Goal: Task Accomplishment & Management: Complete application form

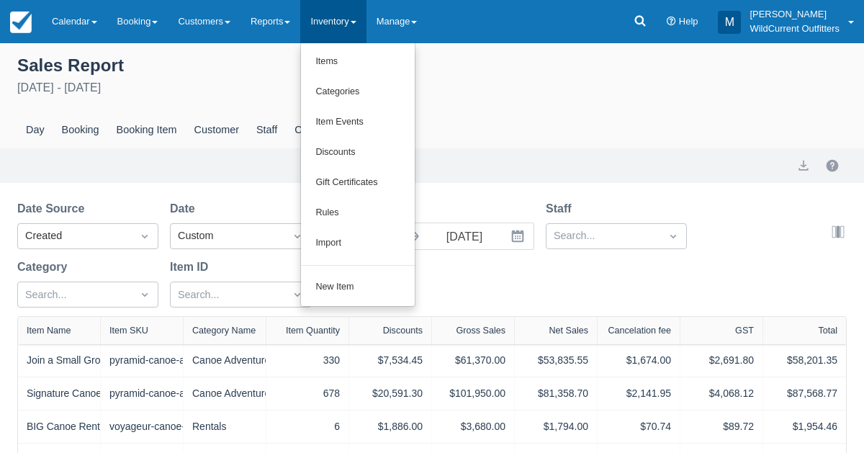
scroll to position [257, 0]
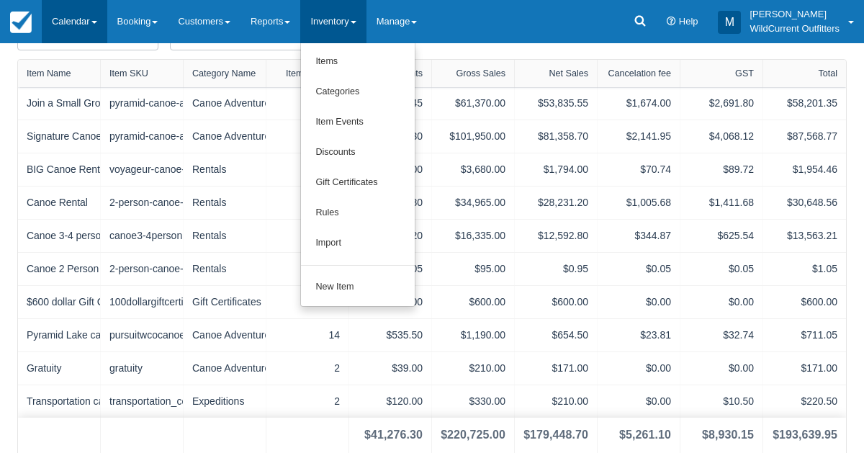
click at [69, 26] on link "Calendar" at bounding box center [75, 21] width 66 height 43
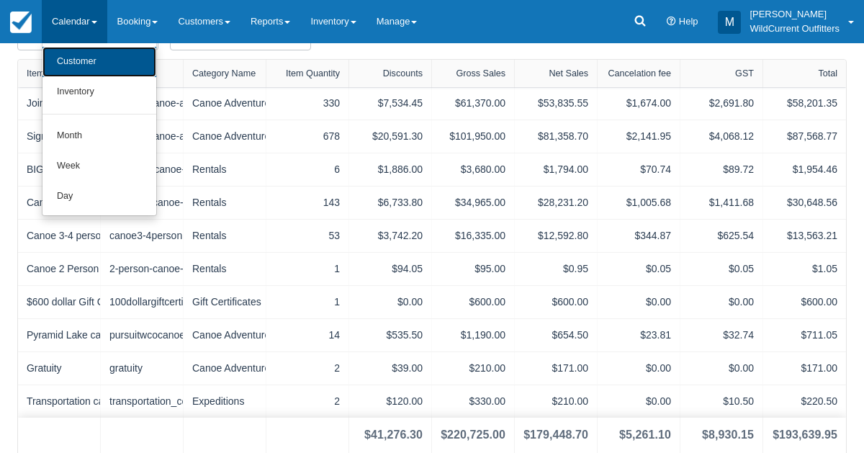
click at [71, 48] on link "Customer" at bounding box center [99, 62] width 114 height 30
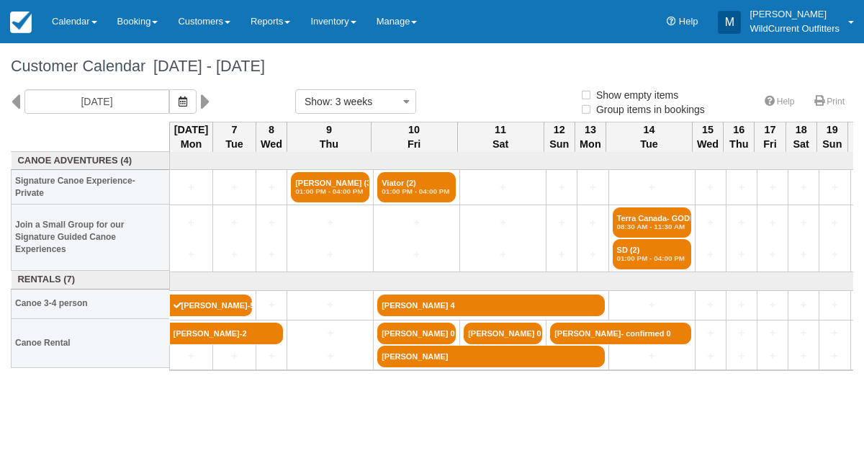
select select
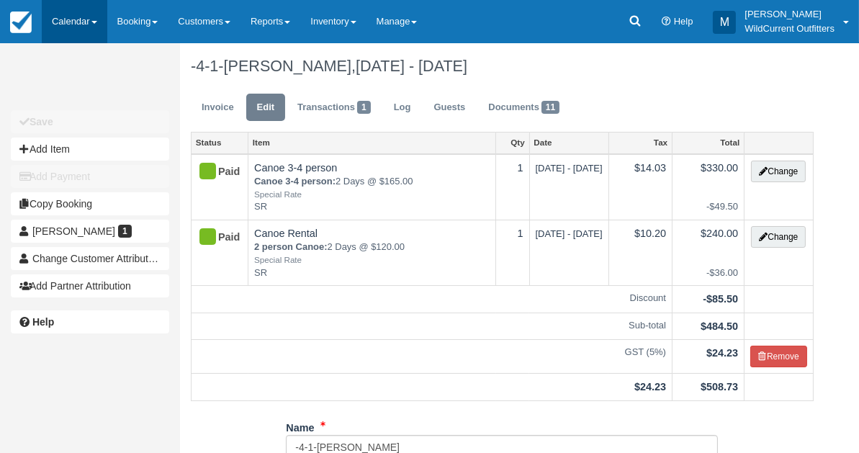
click at [69, 9] on link "Calendar" at bounding box center [75, 21] width 66 height 43
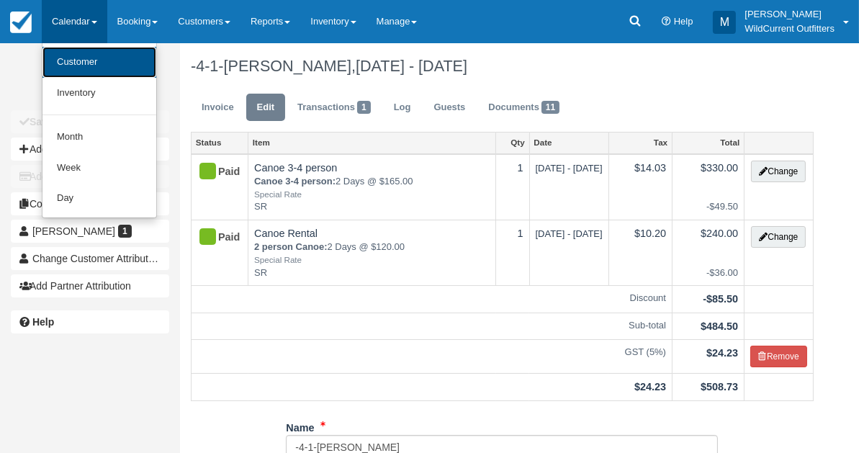
click at [70, 58] on link "Customer" at bounding box center [99, 62] width 114 height 31
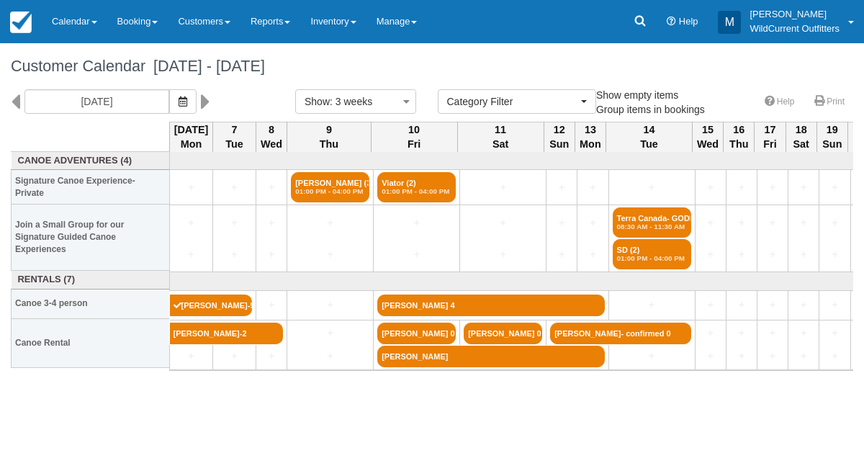
select select
click at [197, 109] on button "button" at bounding box center [182, 101] width 27 height 24
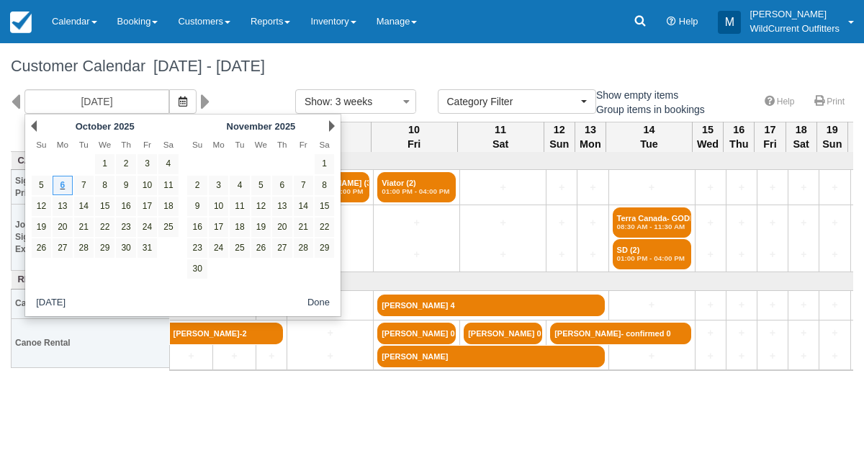
click at [29, 122] on div "Prev October 2025" at bounding box center [105, 126] width 156 height 20
click at [35, 122] on link "Prev" at bounding box center [34, 126] width 6 height 12
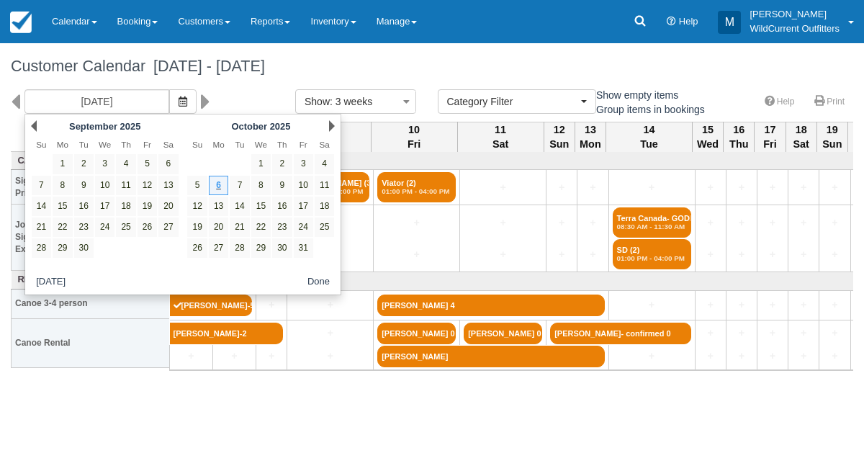
click at [35, 122] on link "Prev" at bounding box center [34, 126] width 6 height 12
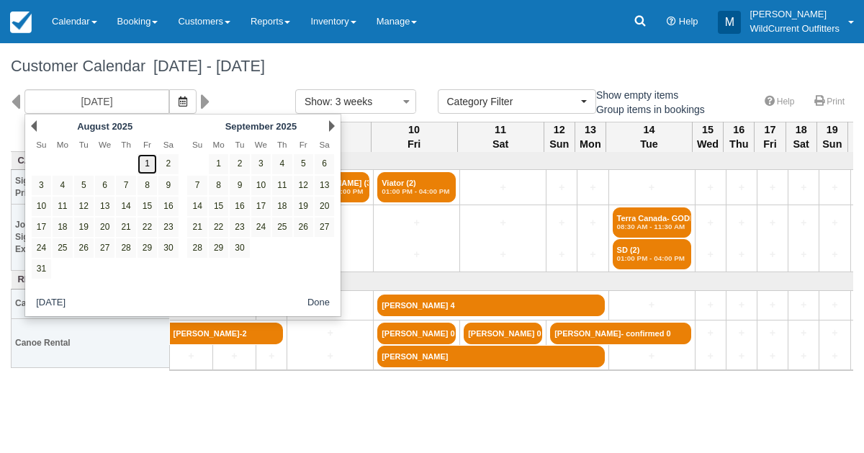
click at [146, 160] on link "1" at bounding box center [147, 163] width 19 height 19
type input "08/01/25"
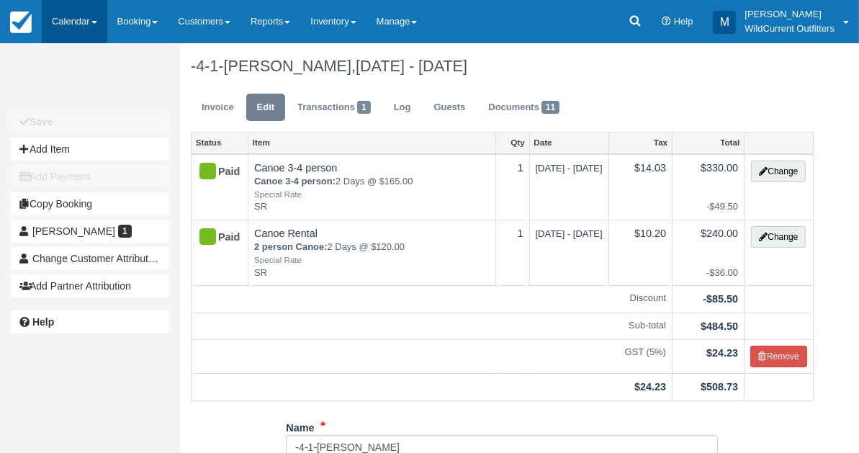
click at [58, 16] on link "Calendar" at bounding box center [75, 21] width 66 height 43
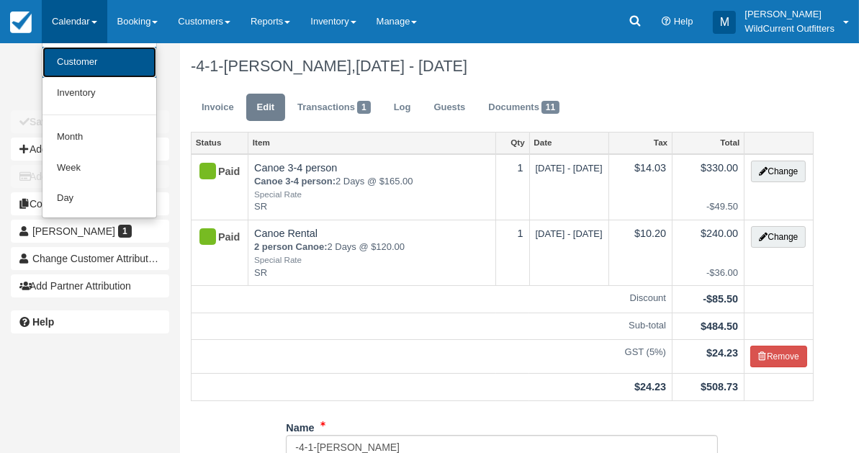
click at [67, 53] on link "Customer" at bounding box center [99, 62] width 114 height 31
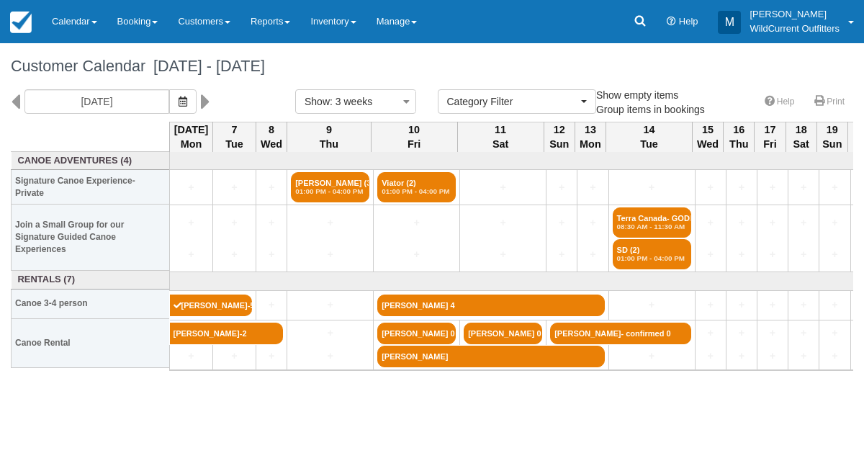
select select
click at [187, 99] on icon "button" at bounding box center [183, 101] width 9 height 10
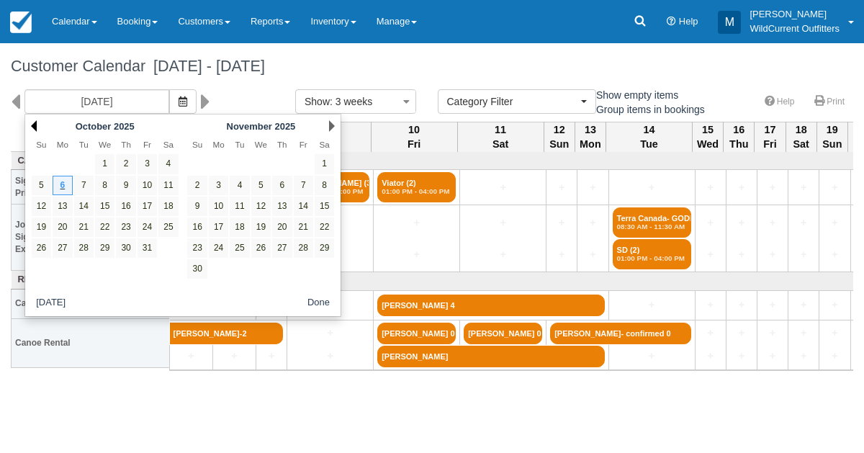
click at [32, 122] on link "Prev" at bounding box center [34, 126] width 6 height 12
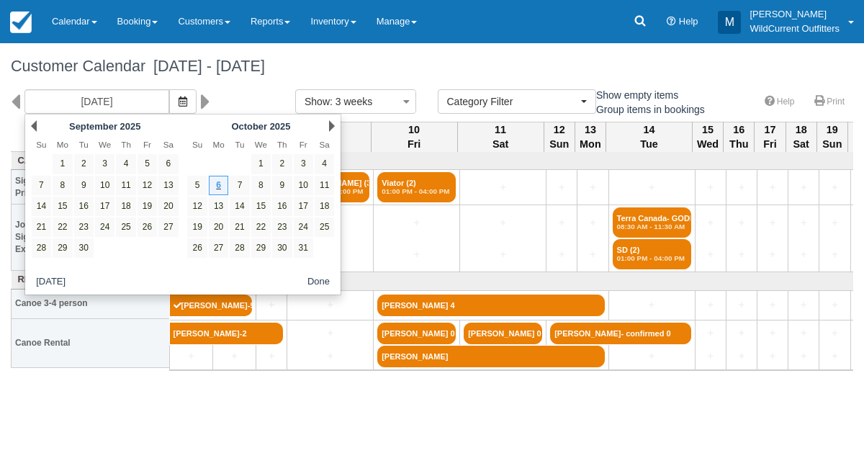
click at [32, 122] on link "Prev" at bounding box center [34, 126] width 6 height 12
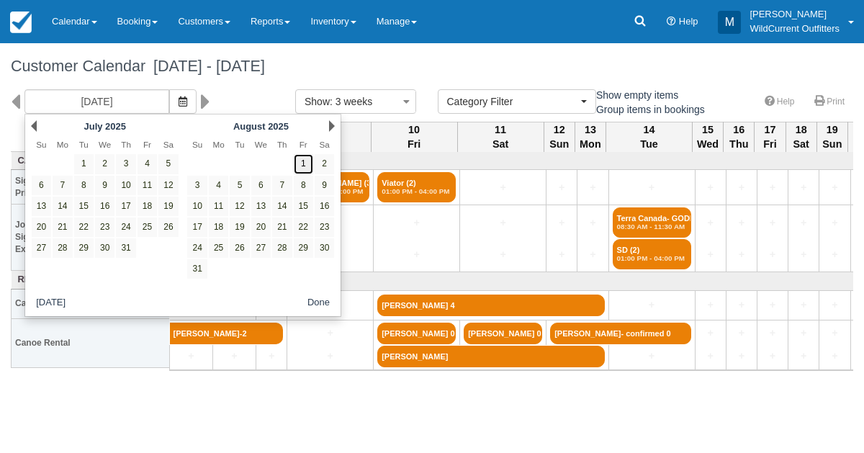
click at [297, 158] on link "1" at bounding box center [303, 163] width 19 height 19
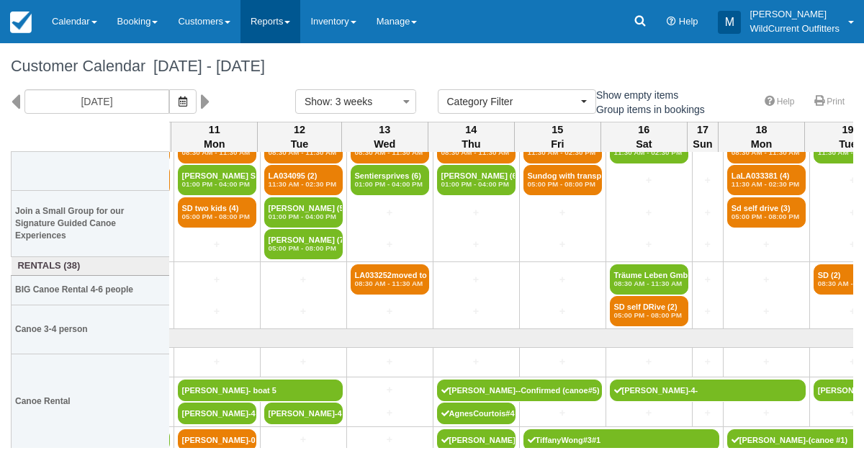
scroll to position [0, 857]
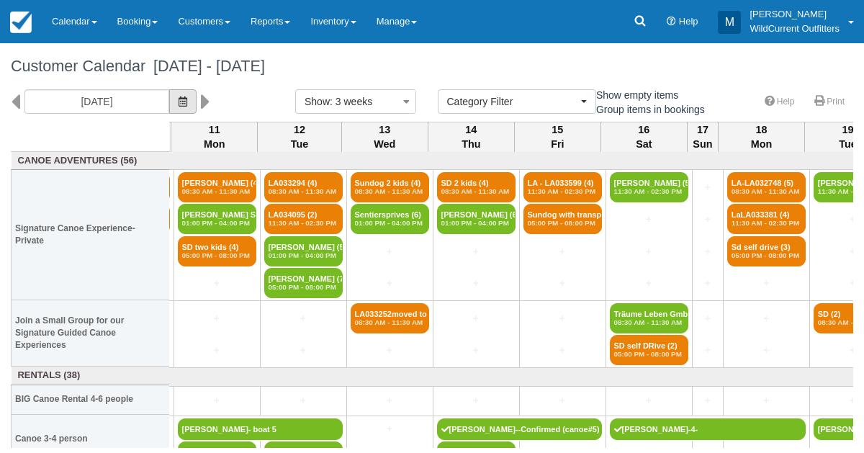
click at [187, 99] on icon "button" at bounding box center [183, 101] width 9 height 10
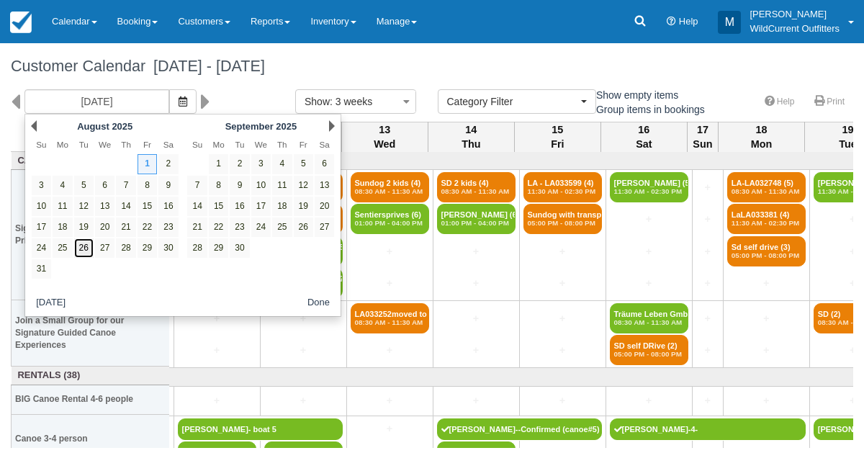
click at [87, 245] on link "26" at bounding box center [83, 247] width 19 height 19
type input "08/26/25"
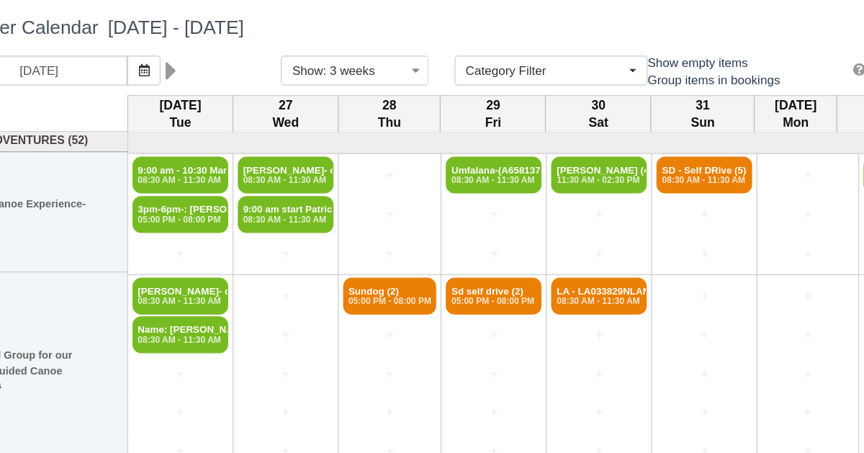
scroll to position [1, 0]
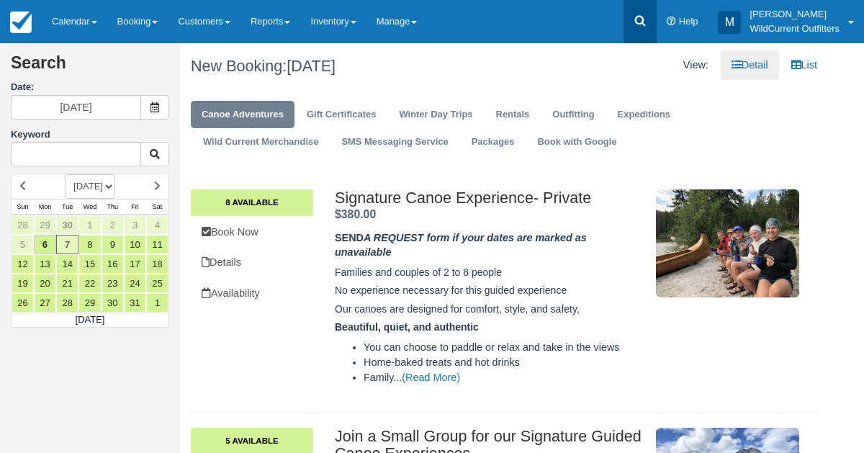
click at [641, 17] on icon at bounding box center [640, 21] width 11 height 11
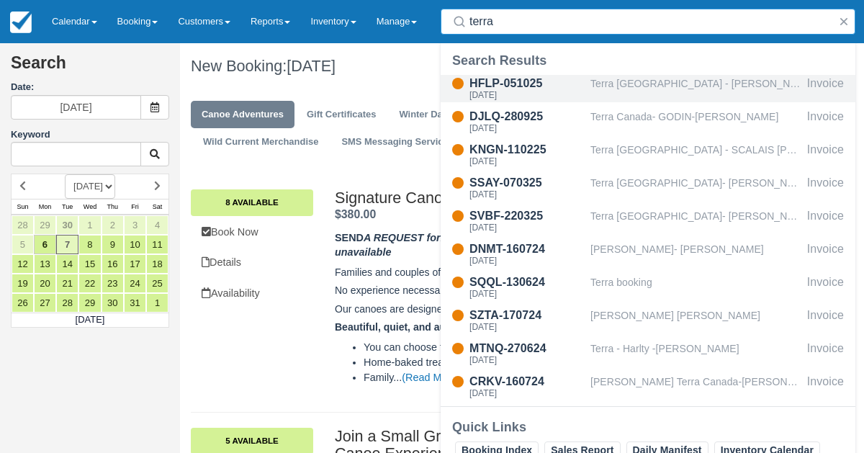
type input "terra"
click at [643, 81] on div "Terra [GEOGRAPHIC_DATA] - [PERSON_NAME] & [PERSON_NAME]" at bounding box center [695, 88] width 211 height 27
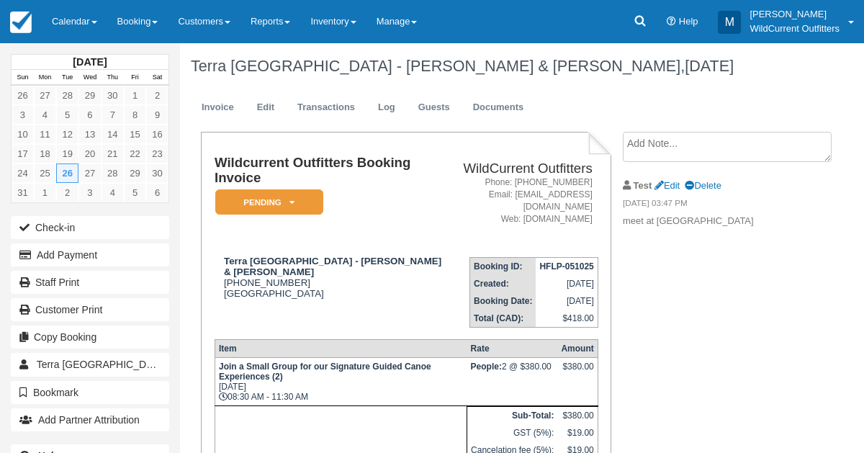
click at [649, 152] on textarea at bounding box center [727, 147] width 209 height 30
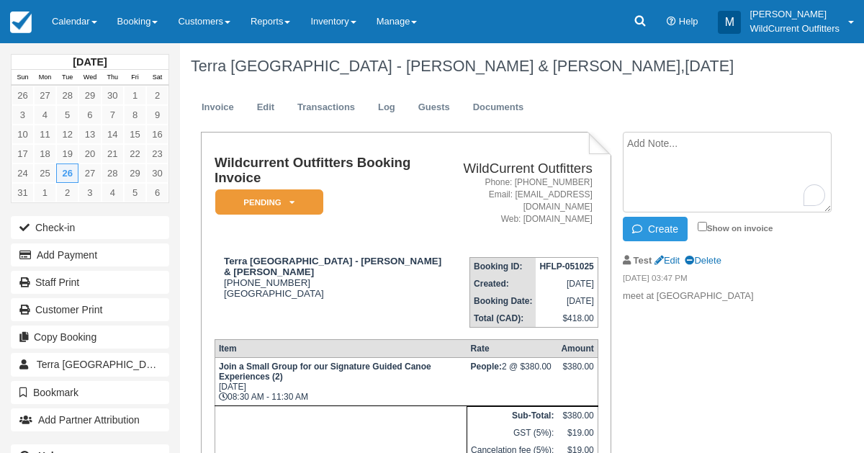
paste textarea "Mathilde Feugas 2:24 AM (10 hours ago) to me Hello, Thank you for your confirma…"
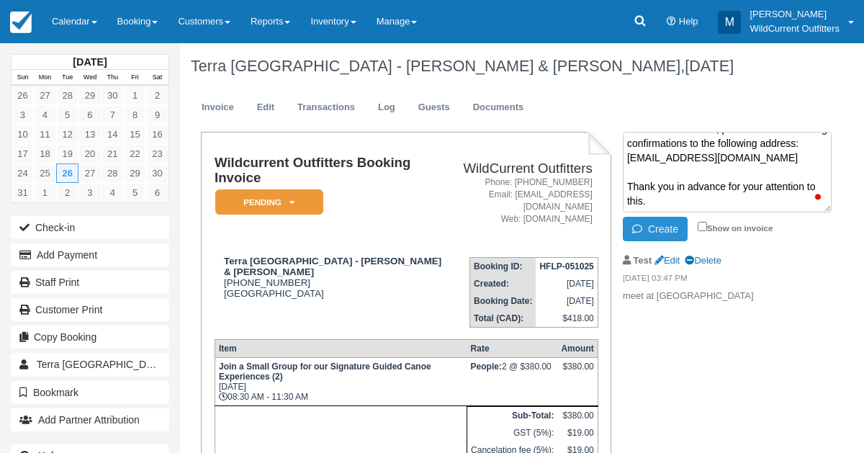
type textarea "Mathilde Feugas 2:24 AM (10 hours ago) to me Hello, Thank you for your confirma…"
click at [641, 228] on icon "button" at bounding box center [640, 229] width 16 height 10
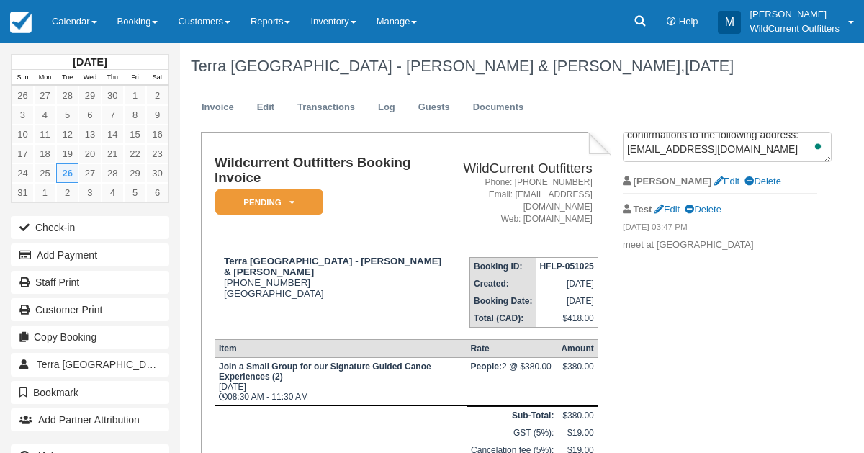
scroll to position [0, 0]
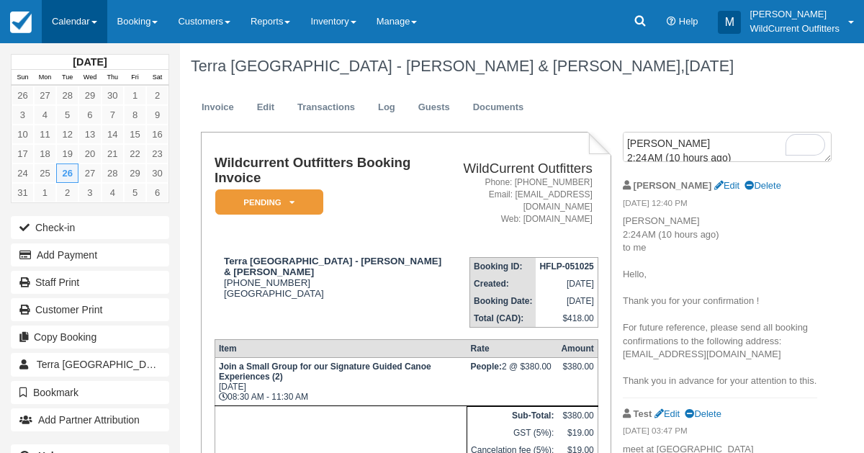
click at [60, 17] on link "Calendar" at bounding box center [75, 21] width 66 height 43
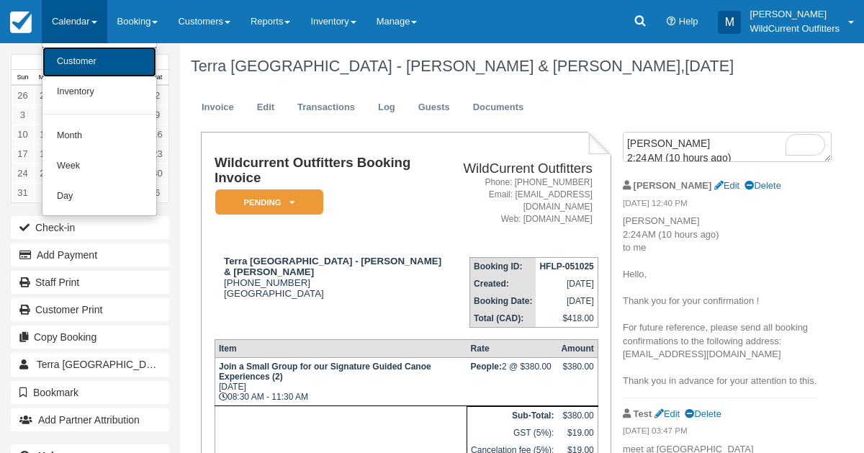
click at [72, 57] on link "Customer" at bounding box center [99, 62] width 114 height 30
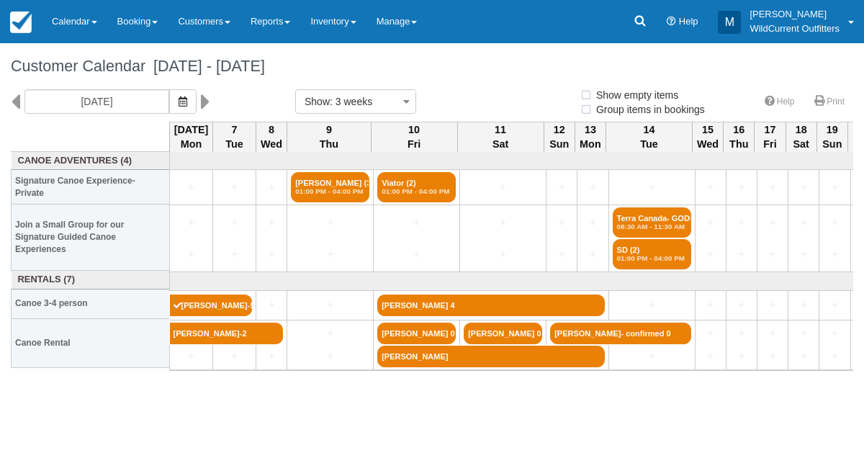
select select
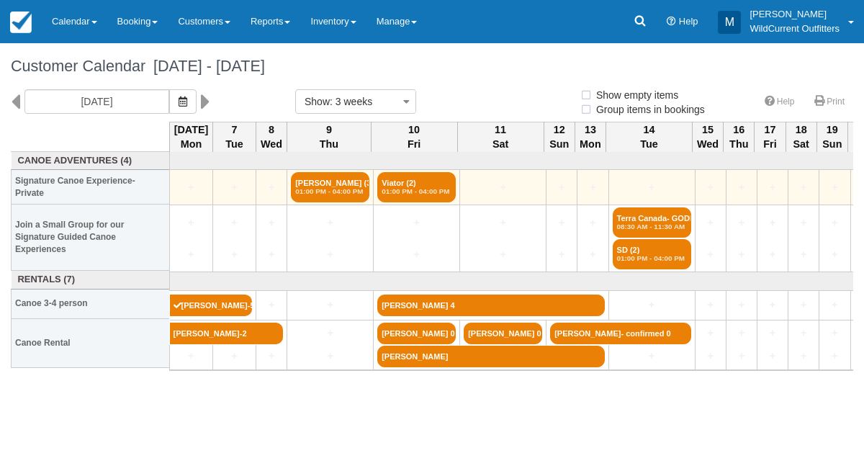
select select
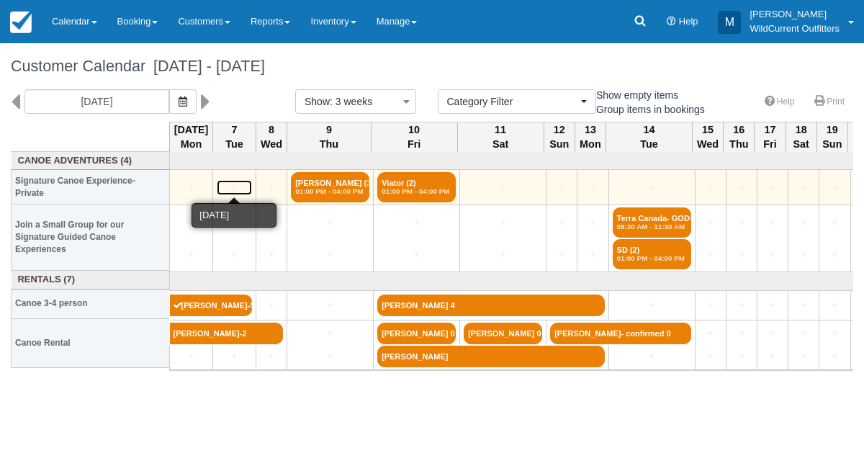
click at [235, 182] on link "+" at bounding box center [234, 187] width 35 height 15
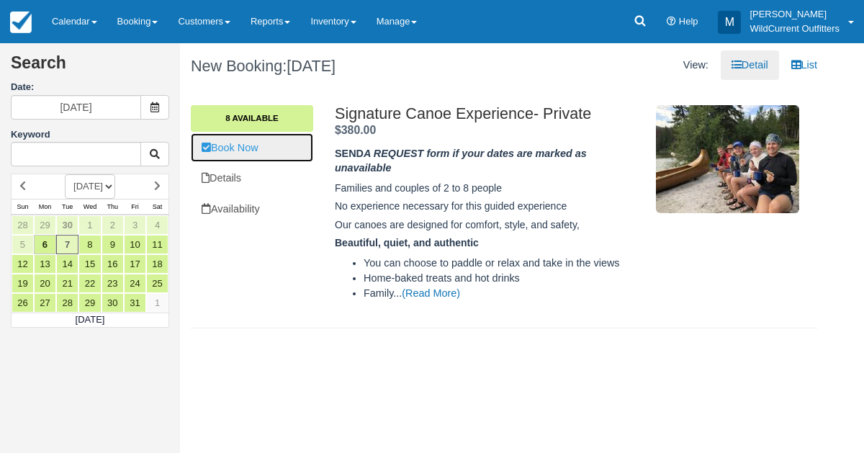
click at [253, 145] on link "Book Now" at bounding box center [252, 148] width 122 height 30
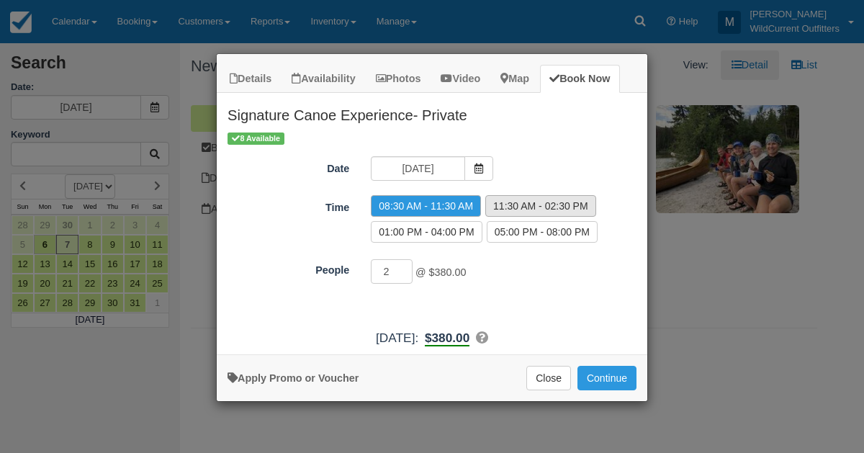
click at [503, 200] on label "11:30 AM - 02:30 PM" at bounding box center [540, 206] width 111 height 22
radio input "true"
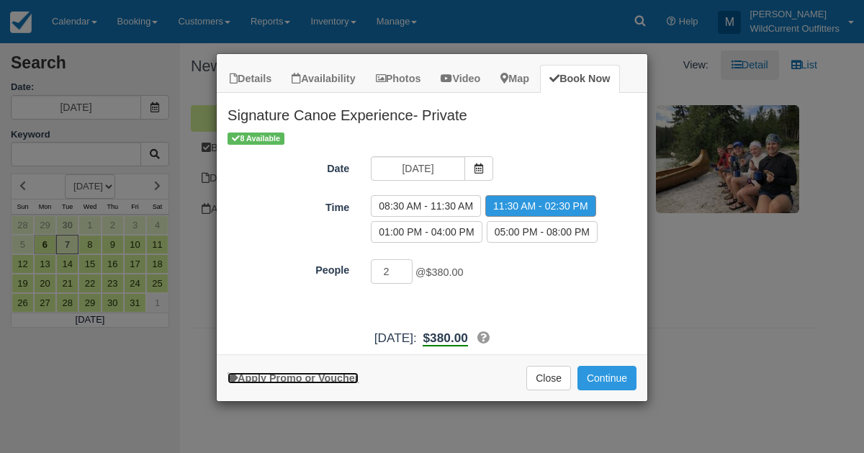
click at [305, 377] on link "Apply Promo or Voucher" at bounding box center [293, 378] width 131 height 12
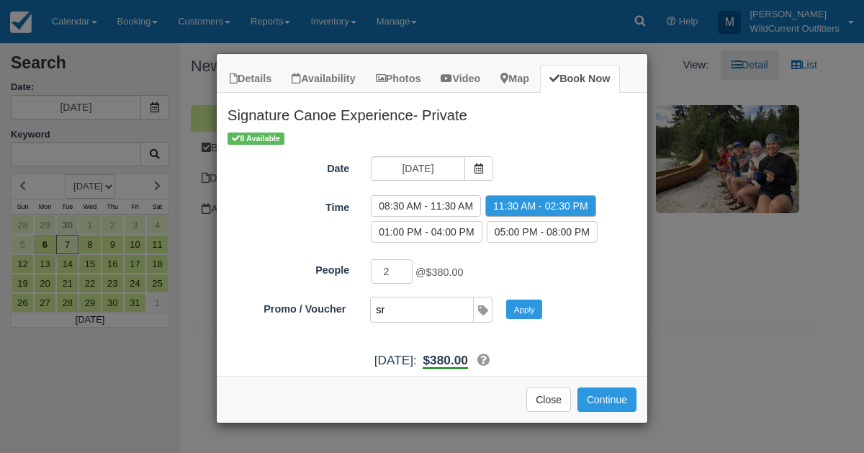
type input "SR"
click at [523, 307] on button "Apply" at bounding box center [524, 309] width 36 height 19
click at [616, 387] on button "Continue" at bounding box center [606, 399] width 59 height 24
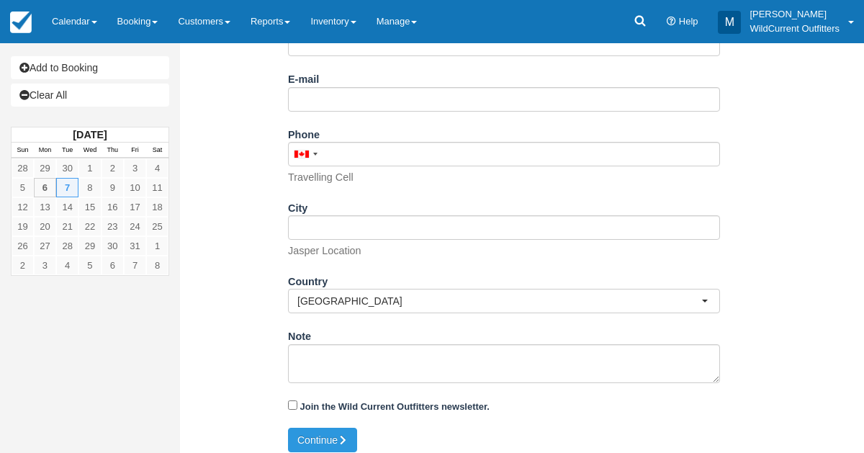
scroll to position [356, 0]
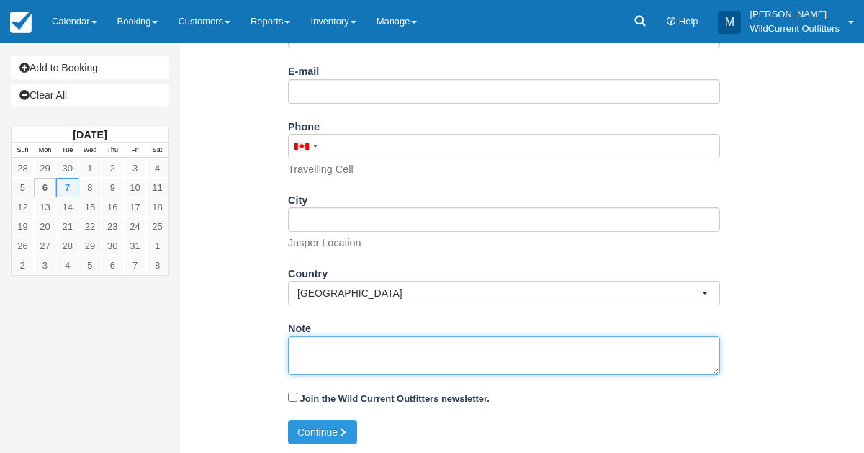
click at [348, 348] on textarea "Note" at bounding box center [504, 355] width 432 height 39
paste textarea "Name: [PERSON_NAME] Email Address: [EMAIL_ADDRESS][DOMAIN_NAME] What day do you…"
drag, startPoint x: 402, startPoint y: 343, endPoint x: 331, endPoint y: 342, distance: 71.3
click at [331, 342] on textarea "Name: [PERSON_NAME] Email Address: [EMAIL_ADDRESS][DOMAIN_NAME] What day do you…" at bounding box center [504, 355] width 432 height 39
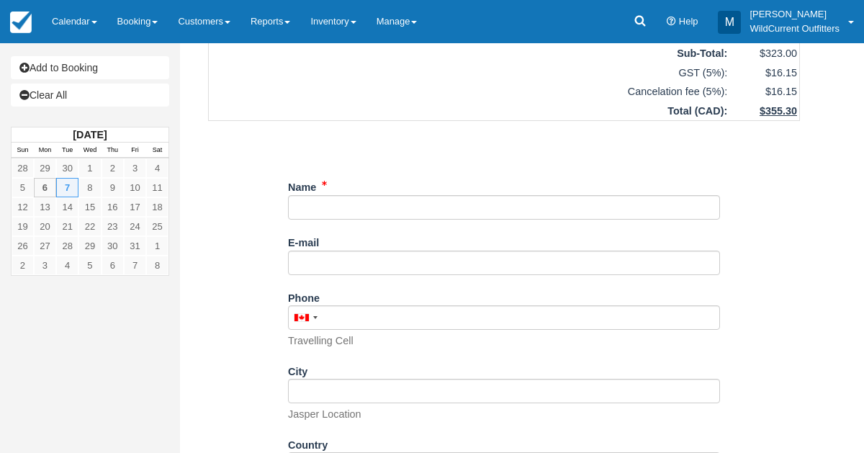
type textarea "Name: Keira McLean Email Address: kbrm.racing99@gmail.com What day do you arriv…"
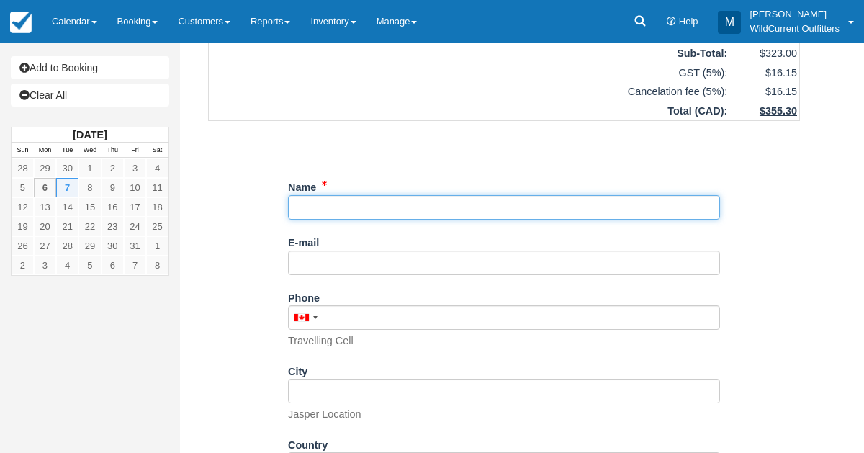
click at [324, 213] on input "Name" at bounding box center [504, 207] width 432 height 24
paste input "[PERSON_NAME]"
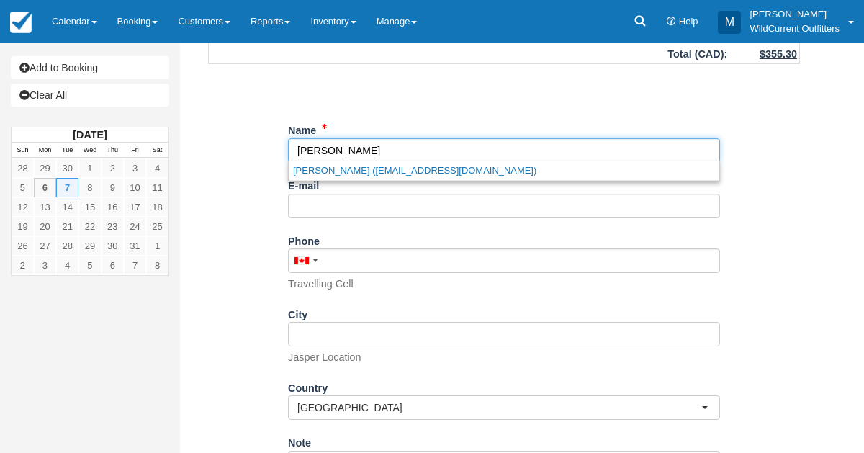
type input "[PERSON_NAME]"
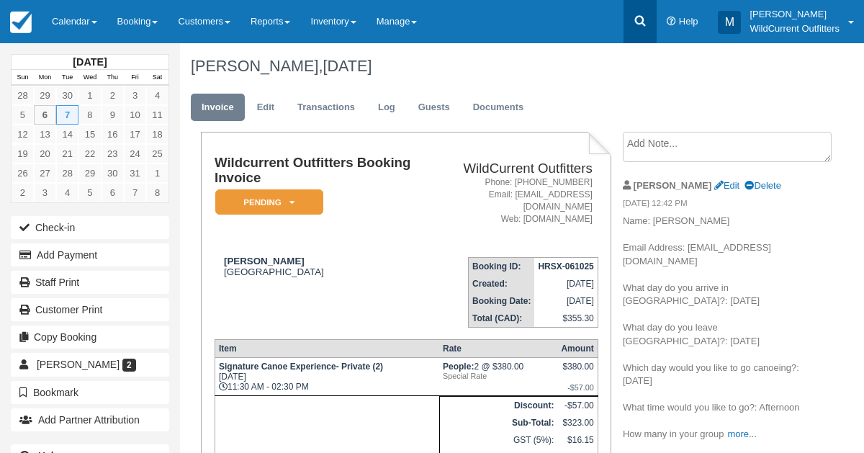
click at [638, 17] on icon at bounding box center [640, 21] width 11 height 11
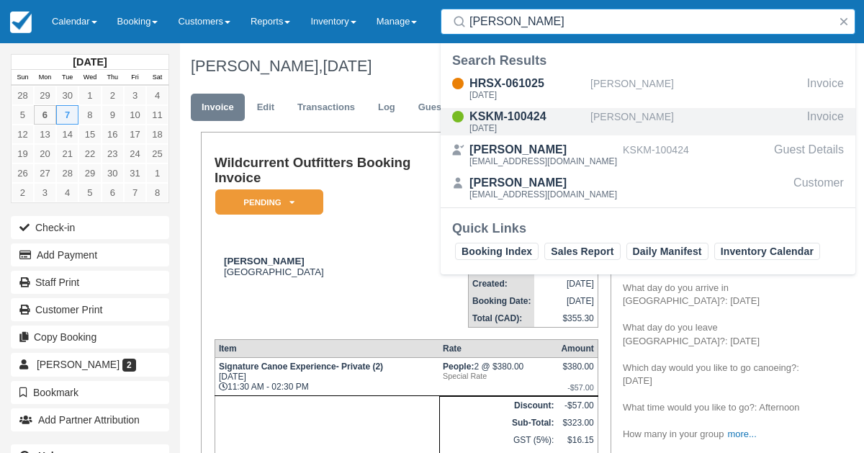
type input "Keira McLean"
click at [518, 109] on div "KSKM-100424" at bounding box center [526, 116] width 115 height 17
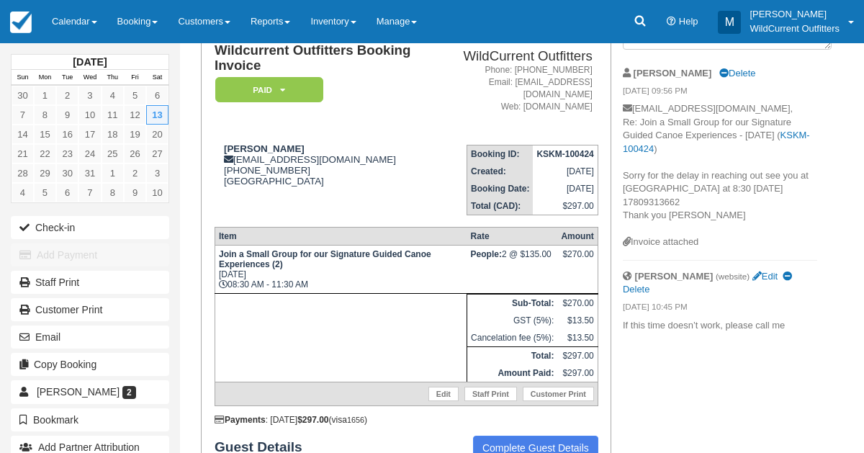
scroll to position [109, 0]
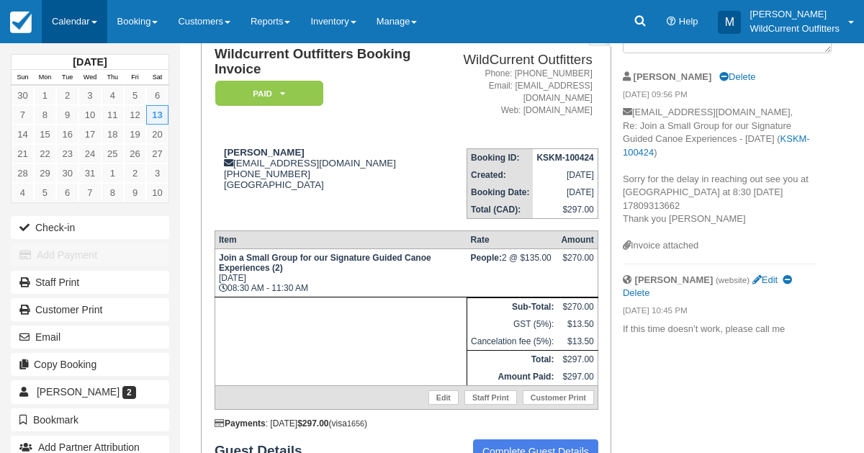
click at [69, 13] on link "Calendar" at bounding box center [75, 21] width 66 height 43
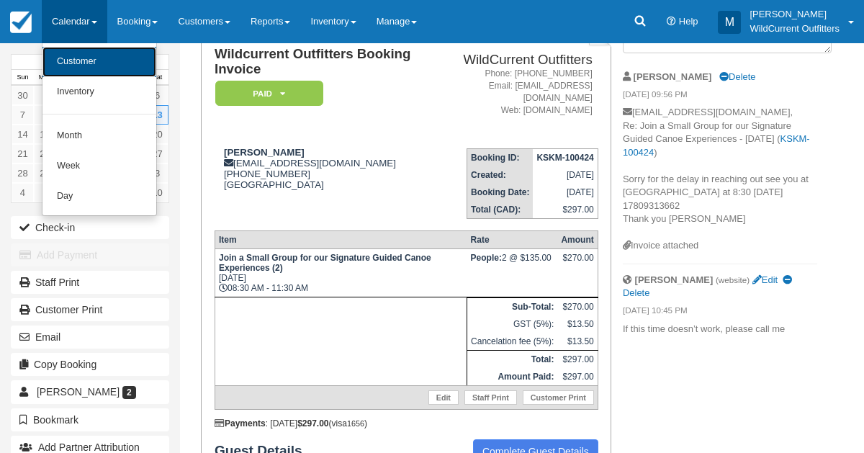
click at [70, 51] on link "Customer" at bounding box center [99, 62] width 114 height 30
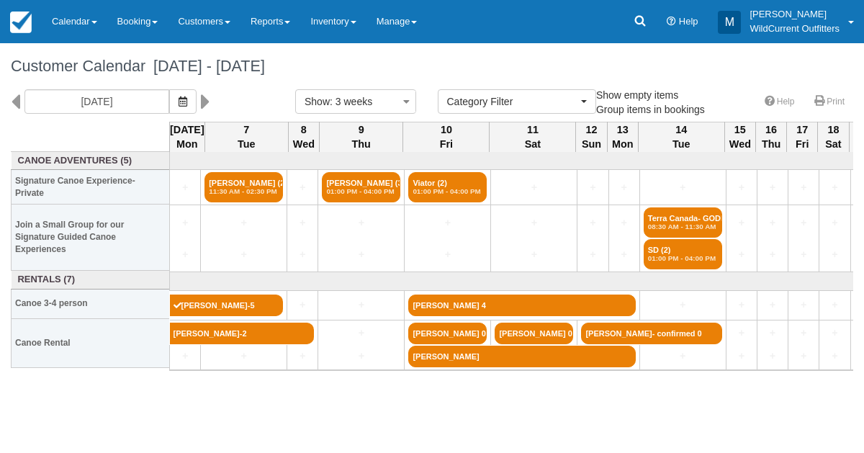
select select
click at [187, 96] on icon "button" at bounding box center [183, 101] width 9 height 10
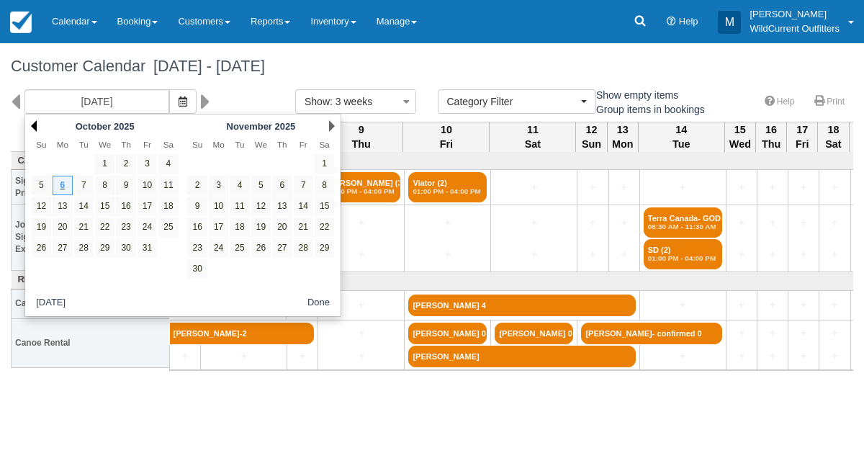
click at [34, 125] on link "Prev" at bounding box center [34, 126] width 6 height 12
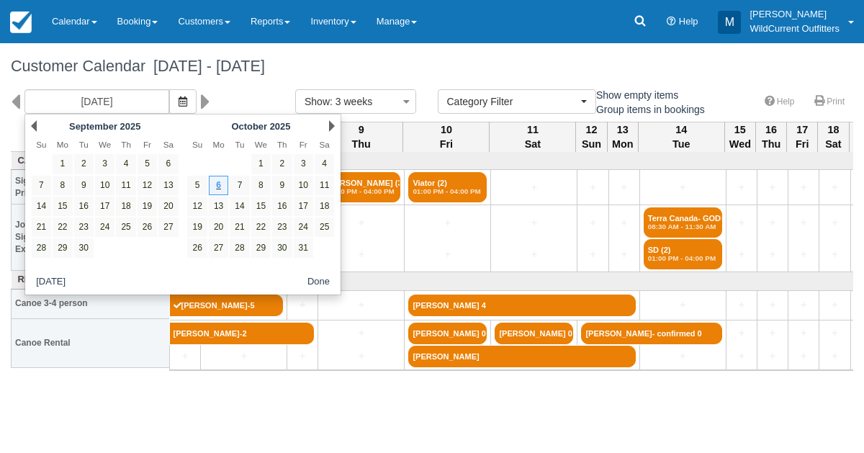
click at [34, 125] on link "Prev" at bounding box center [34, 126] width 6 height 12
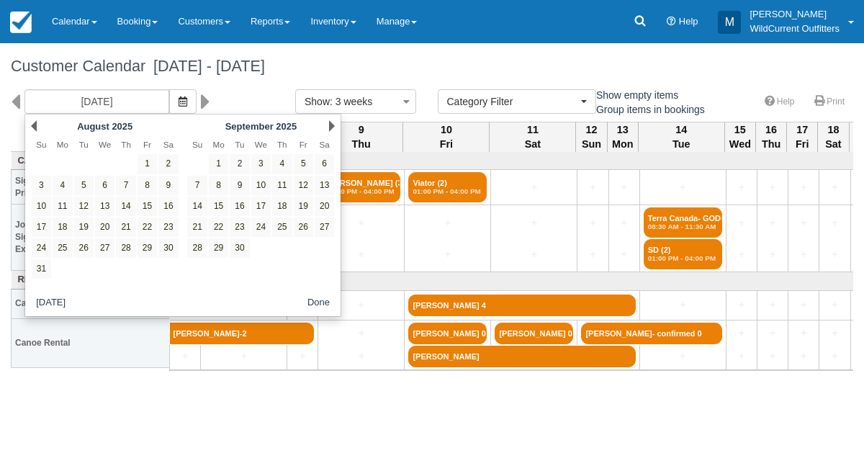
click at [34, 125] on link "Prev" at bounding box center [34, 126] width 6 height 12
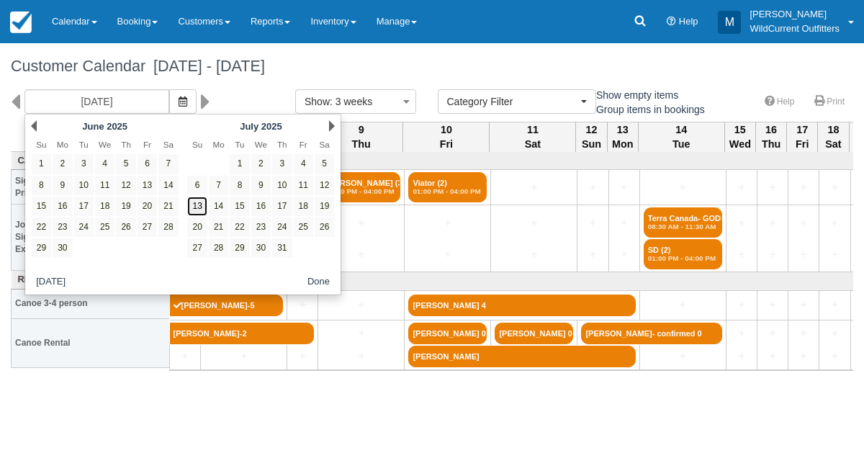
click at [195, 202] on link "13" at bounding box center [196, 206] width 19 height 19
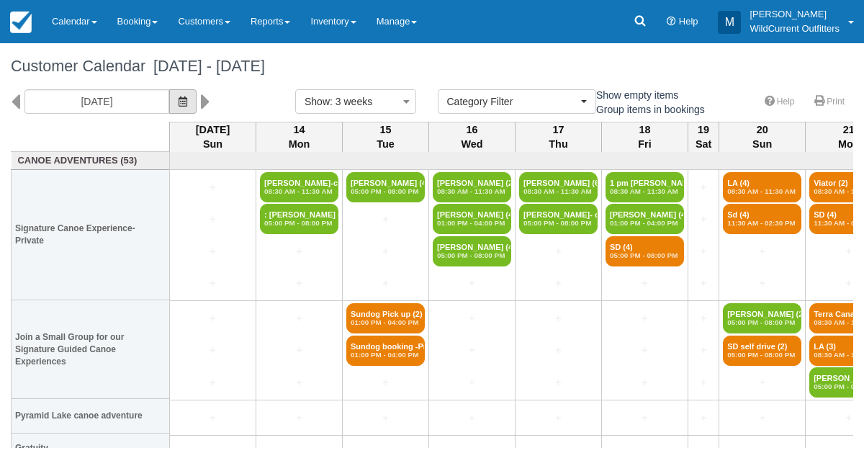
click at [187, 105] on icon "button" at bounding box center [183, 101] width 9 height 10
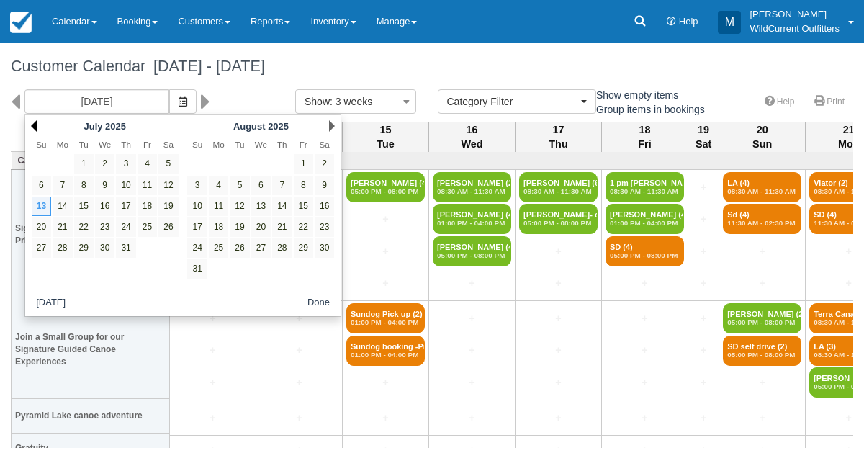
click at [34, 124] on link "Prev" at bounding box center [34, 126] width 6 height 12
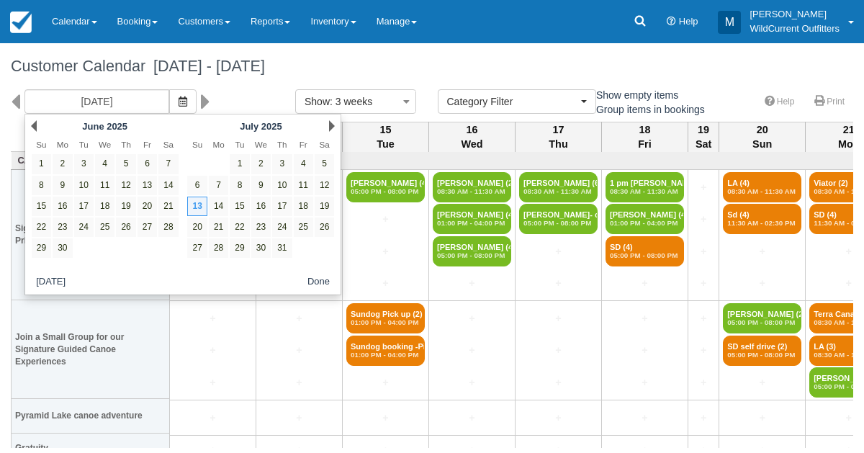
click at [34, 124] on link "Prev" at bounding box center [34, 126] width 6 height 12
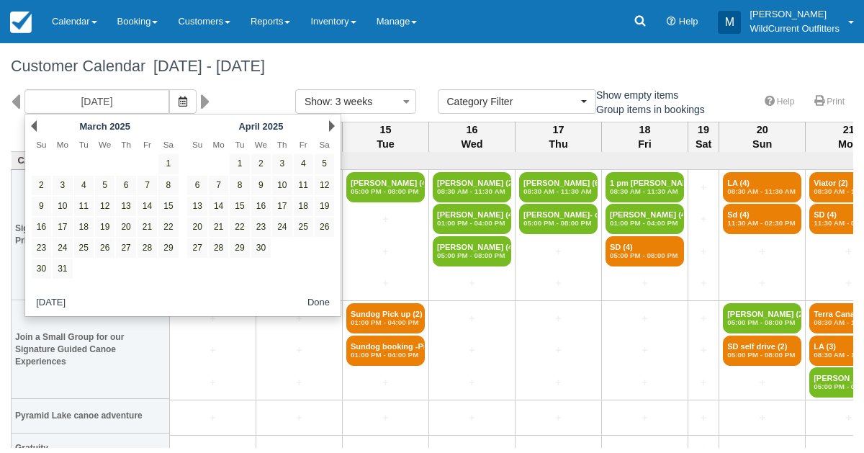
click at [34, 124] on link "Prev" at bounding box center [34, 126] width 6 height 12
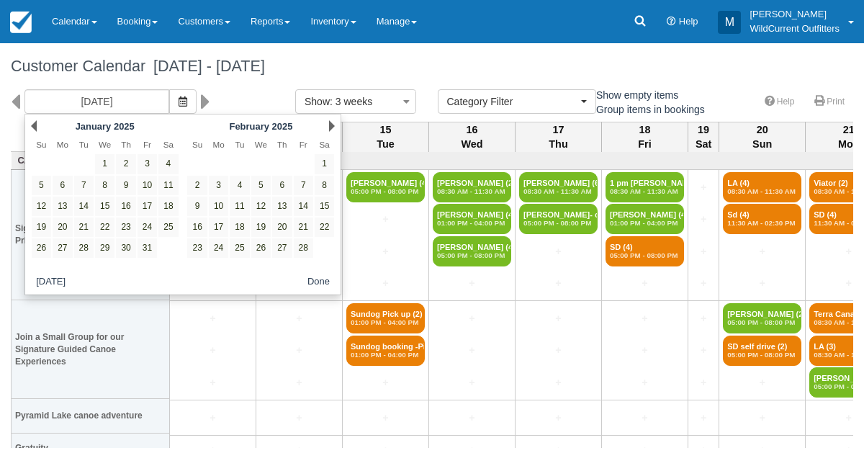
click at [34, 124] on link "Prev" at bounding box center [34, 126] width 6 height 12
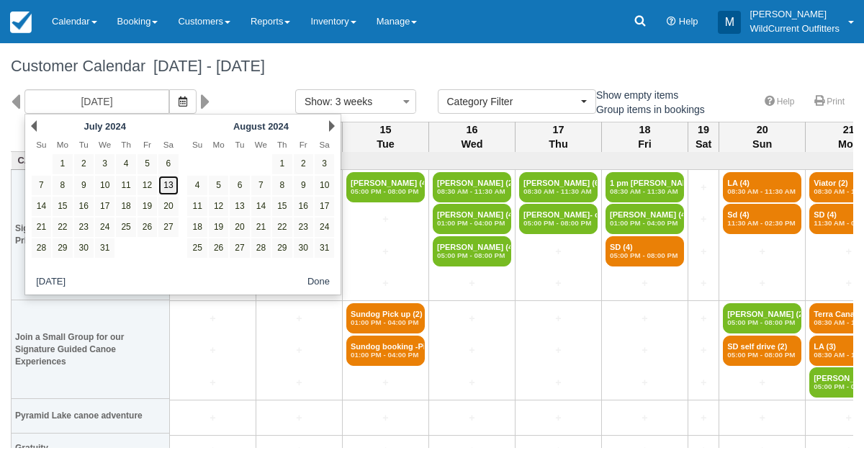
click at [176, 183] on link "13" at bounding box center [167, 185] width 19 height 19
type input "07/13/24"
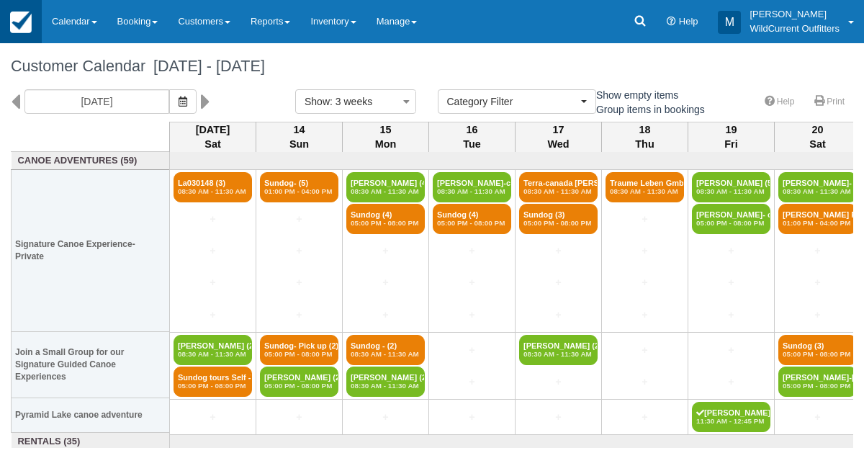
click at [26, 22] on img at bounding box center [21, 23] width 22 height 22
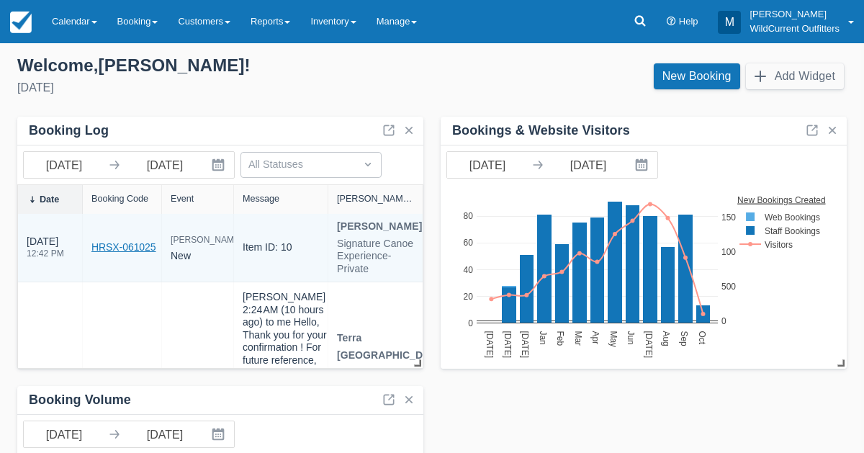
click at [109, 243] on link "HRSX-061025" at bounding box center [123, 247] width 65 height 15
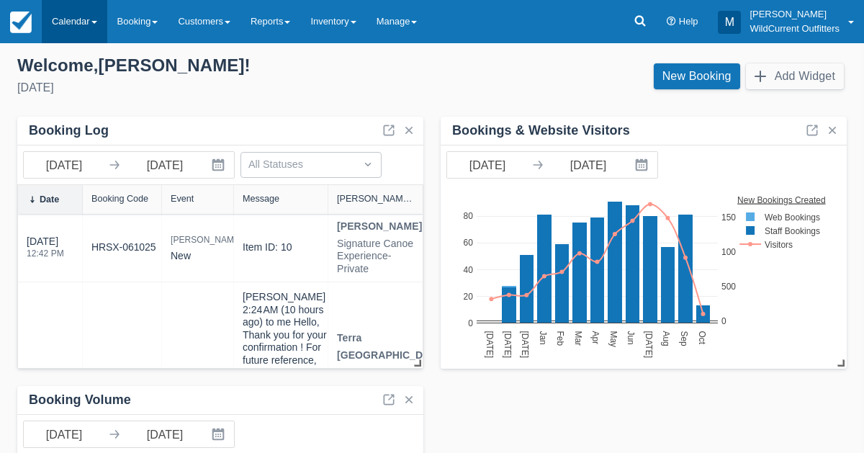
click at [72, 13] on link "Calendar" at bounding box center [75, 21] width 66 height 43
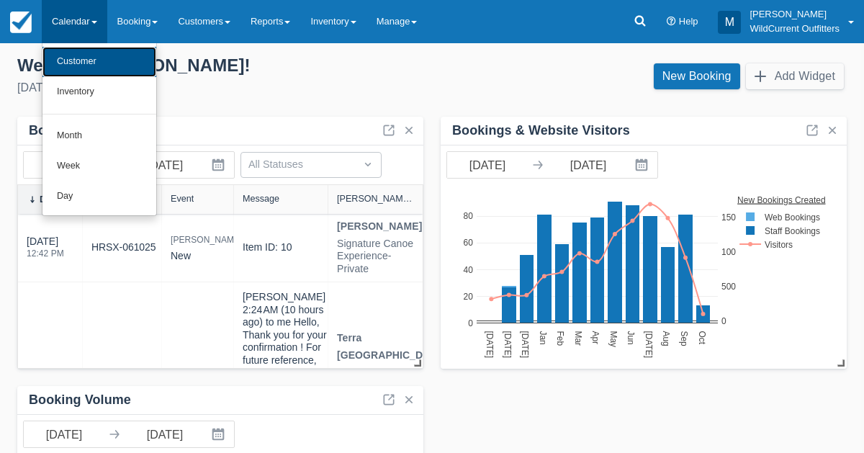
click at [78, 56] on link "Customer" at bounding box center [99, 62] width 114 height 30
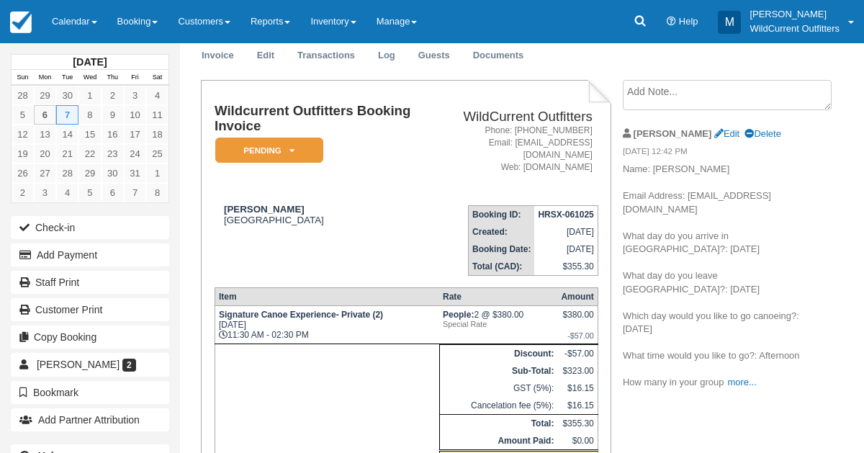
scroll to position [51, 0]
click at [338, 19] on link "Inventory" at bounding box center [333, 21] width 66 height 43
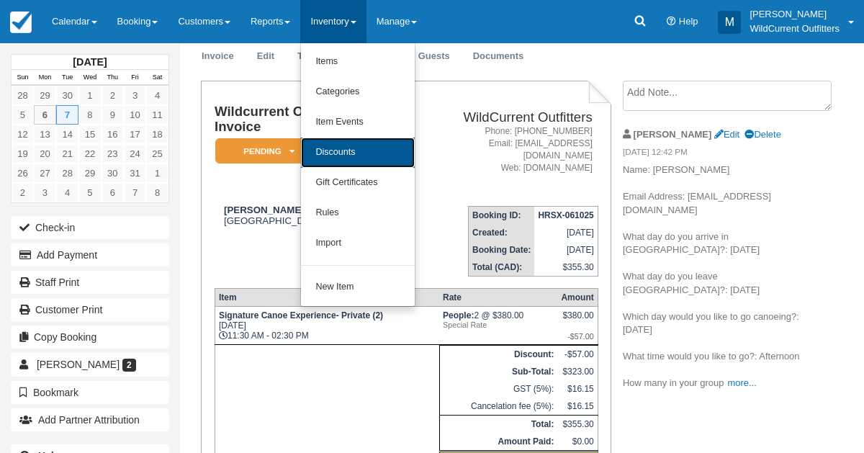
click at [349, 145] on link "Discounts" at bounding box center [358, 153] width 114 height 30
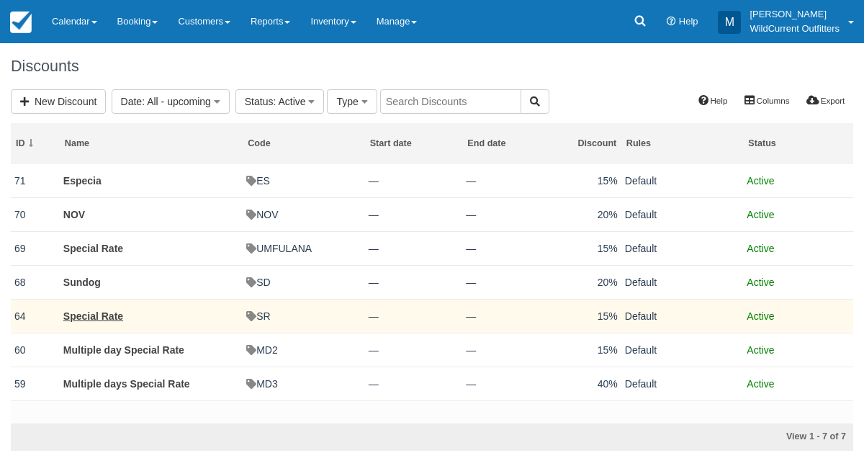
click at [99, 307] on td "Special Rate" at bounding box center [151, 316] width 183 height 34
click at [99, 312] on link "Special Rate" at bounding box center [93, 316] width 60 height 12
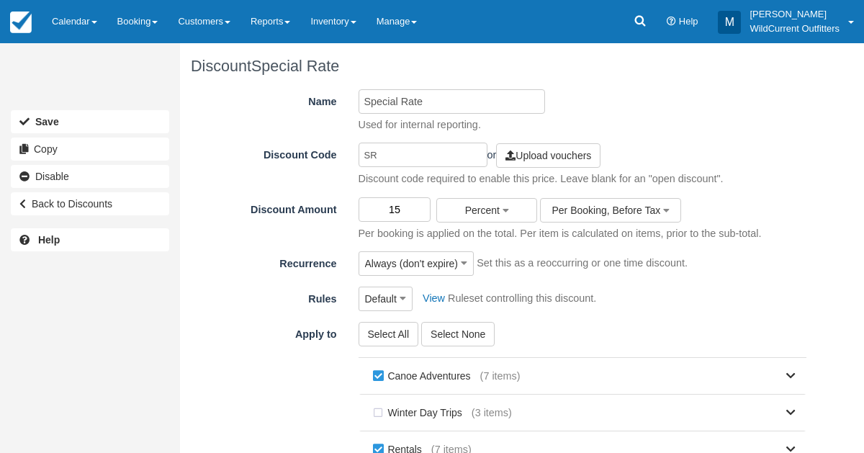
click at [408, 212] on input "15" at bounding box center [395, 209] width 73 height 24
type input "1"
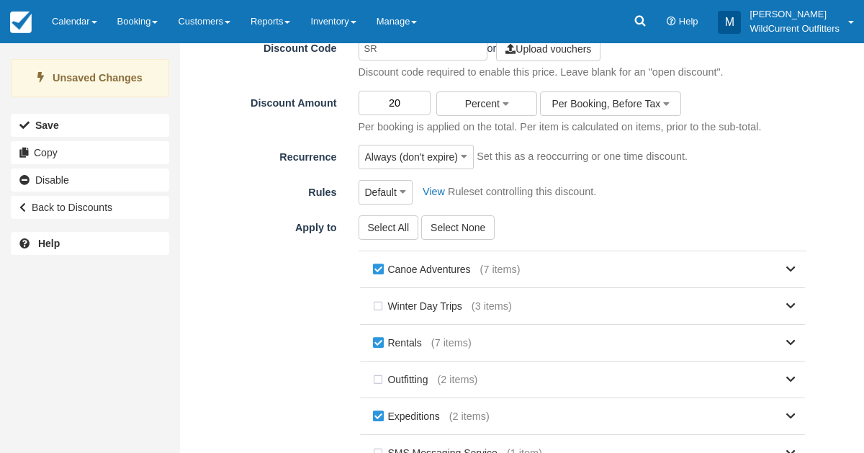
scroll to position [285, 0]
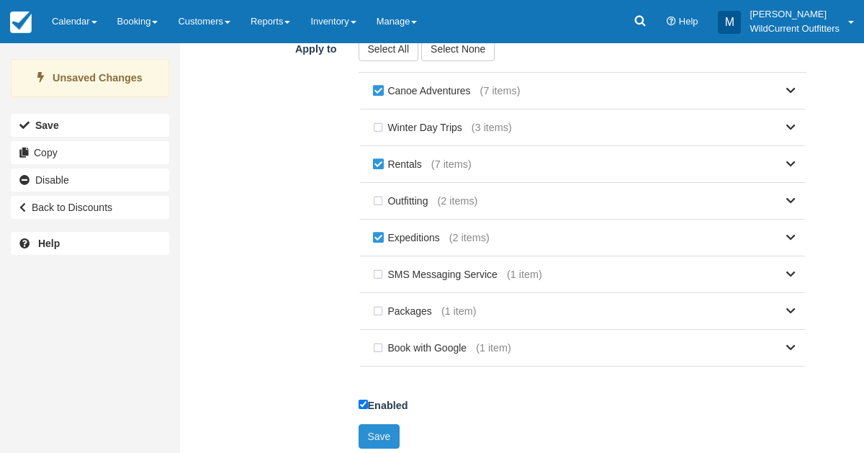
type input "20"
click at [375, 436] on button "Save" at bounding box center [380, 436] width 42 height 24
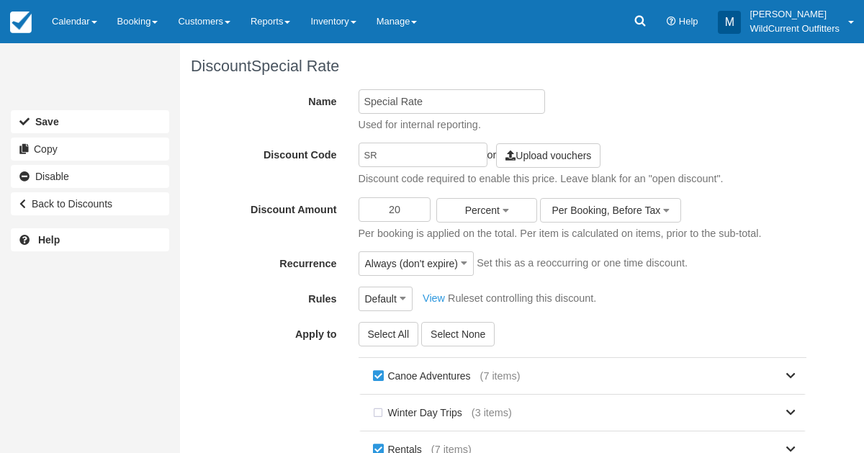
scroll to position [279, 0]
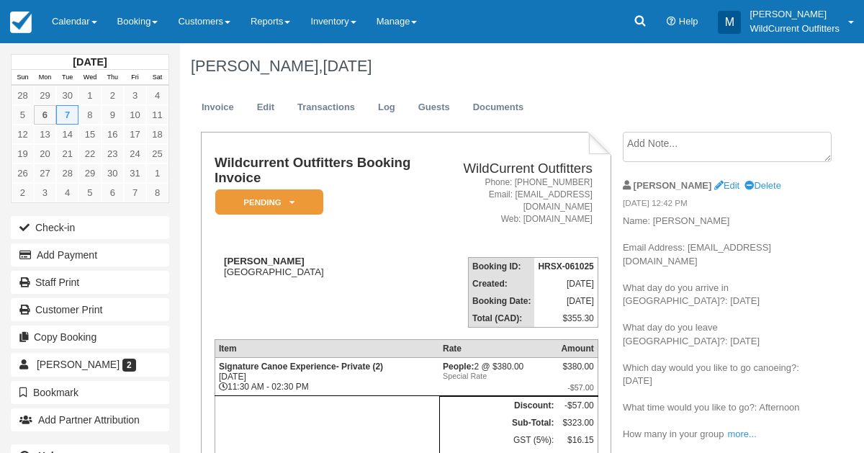
scroll to position [51, 0]
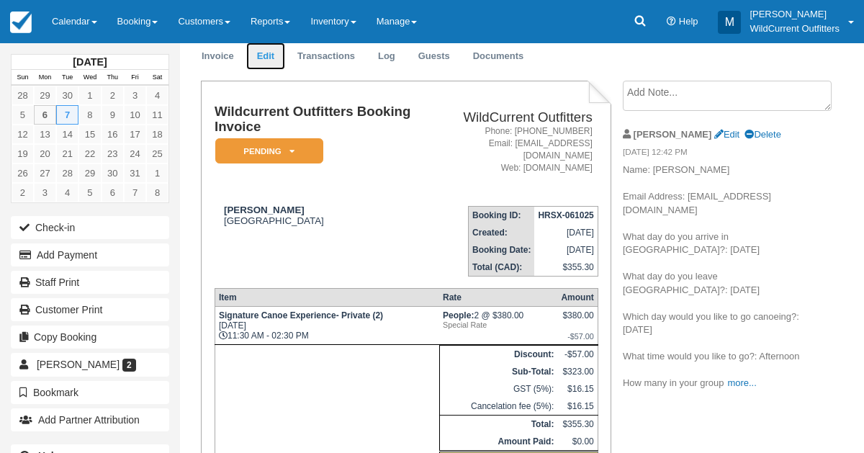
click at [269, 48] on link "Edit" at bounding box center [265, 56] width 39 height 28
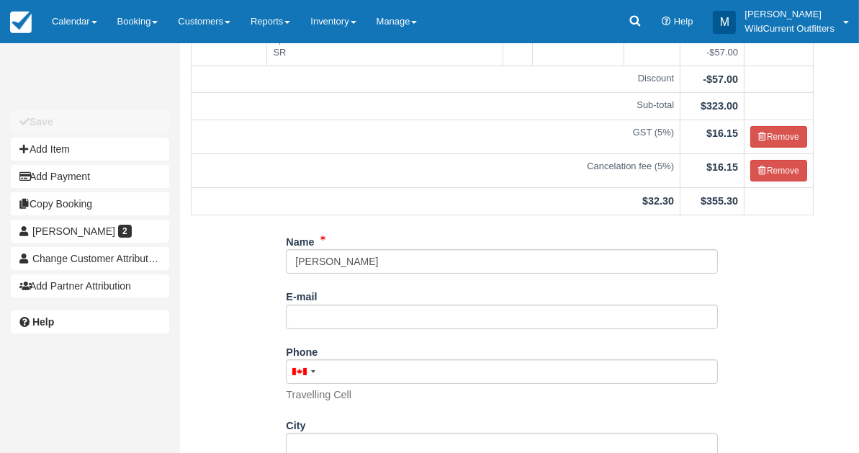
scroll to position [155, 0]
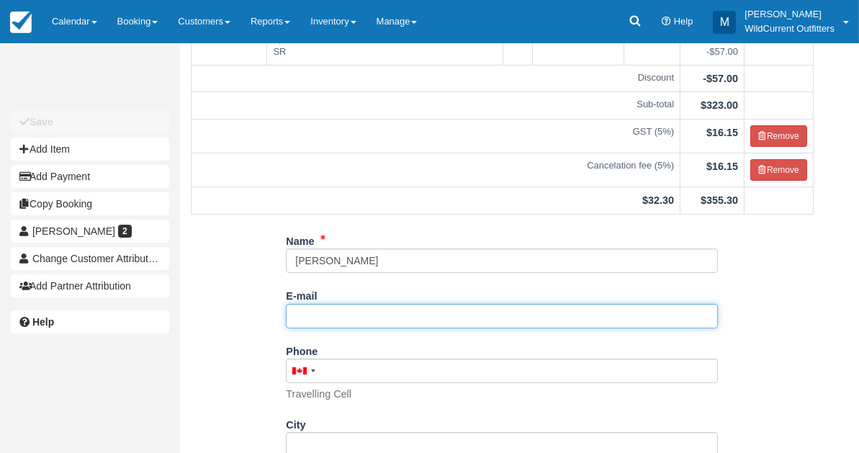
click at [343, 322] on input "E-mail" at bounding box center [502, 316] width 432 height 24
paste input "[EMAIL_ADDRESS][DOMAIN_NAME]"
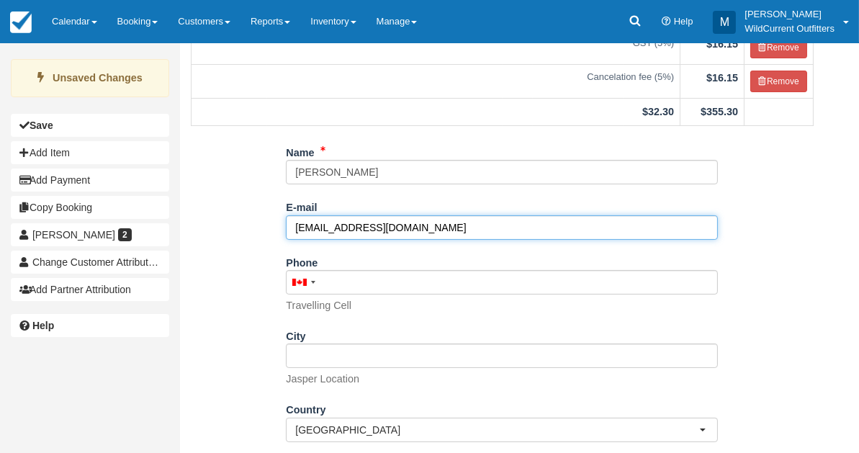
scroll to position [308, 0]
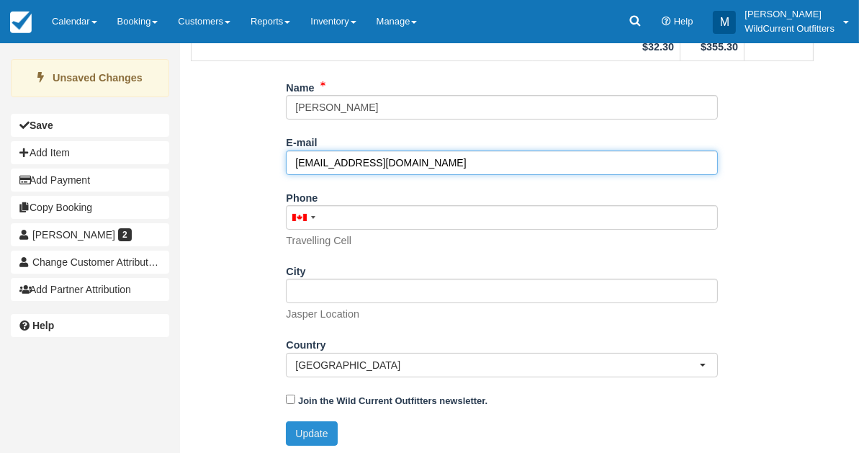
type input "[EMAIL_ADDRESS][DOMAIN_NAME]"
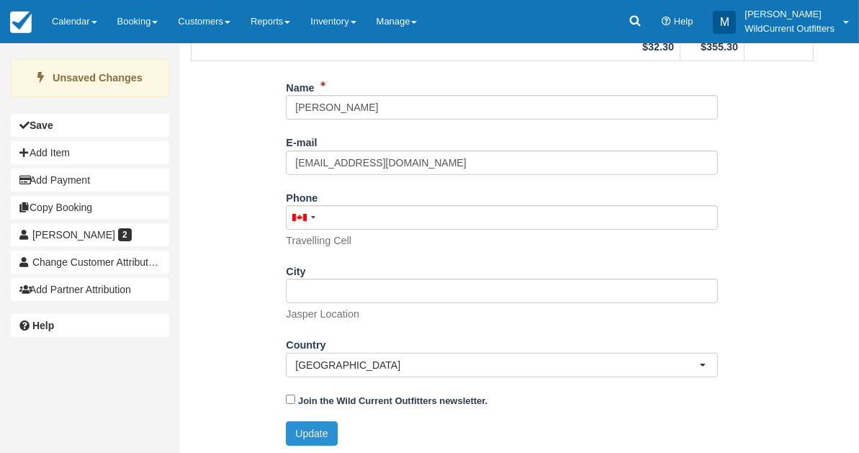
click at [324, 435] on button "Update" at bounding box center [311, 433] width 51 height 24
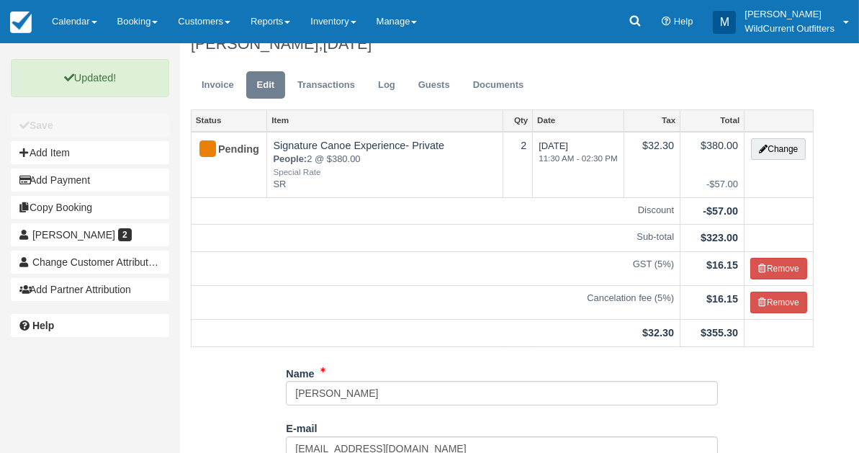
scroll to position [22, 0]
click at [220, 84] on link "Invoice" at bounding box center [218, 86] width 54 height 28
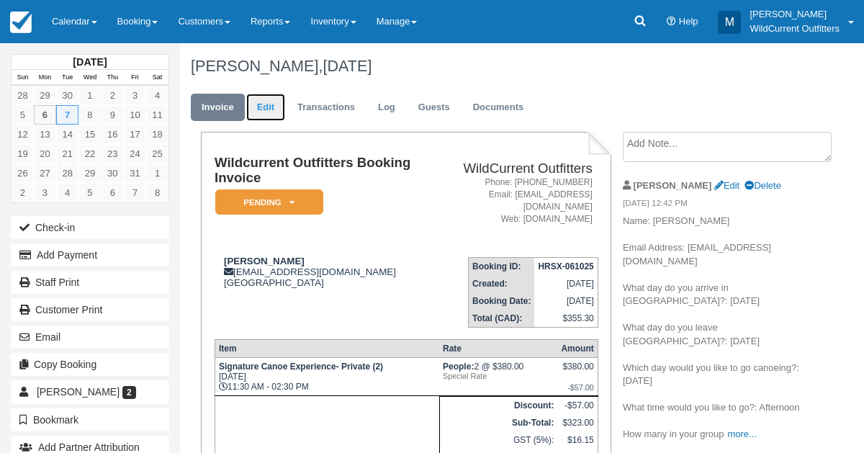
click at [277, 116] on link "Edit" at bounding box center [265, 108] width 39 height 28
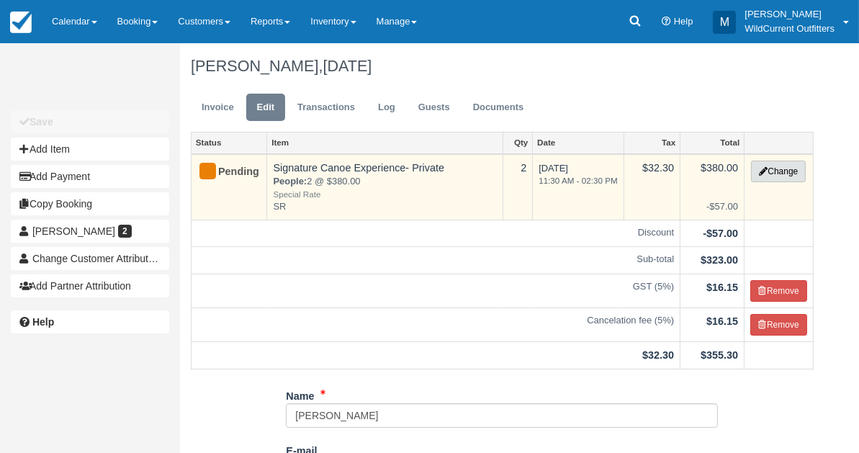
click at [766, 174] on button "Change" at bounding box center [778, 172] width 55 height 22
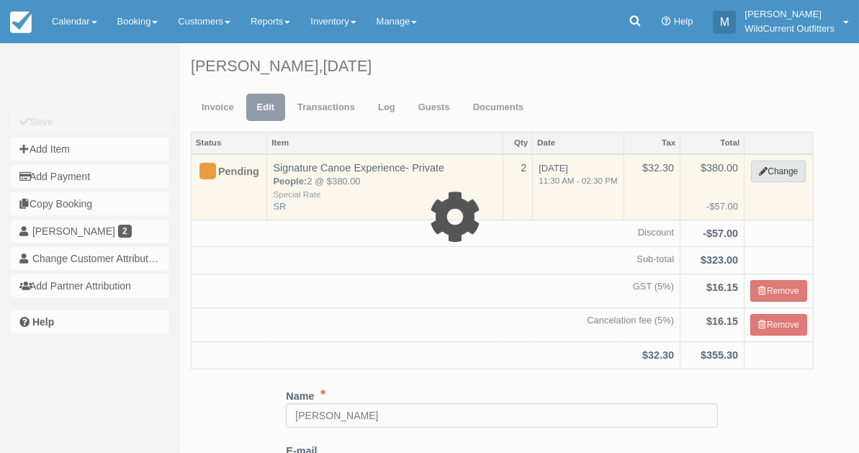
type input "380.00"
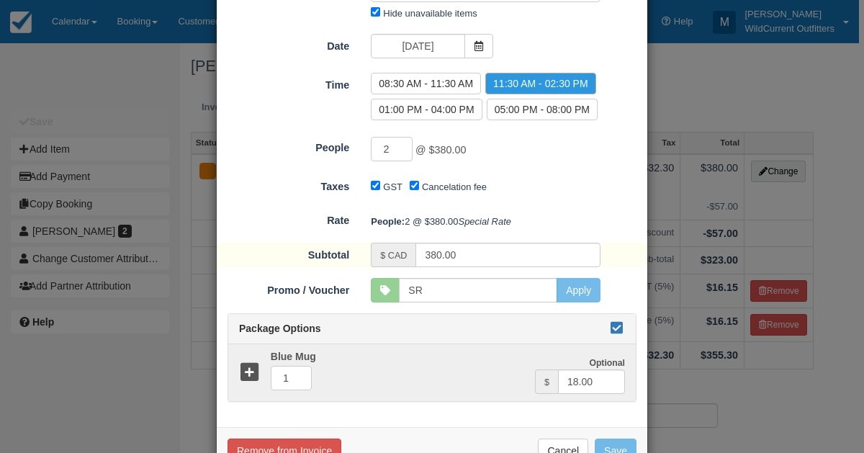
scroll to position [132, 0]
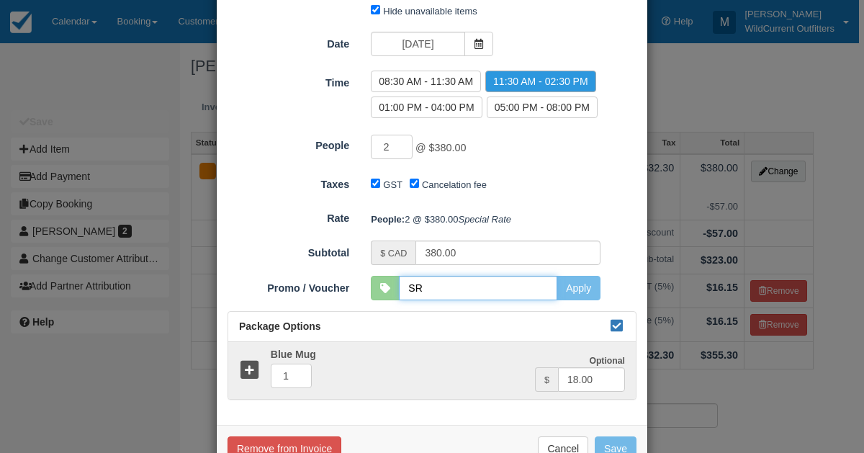
click at [430, 300] on input "SR" at bounding box center [478, 288] width 158 height 24
click at [575, 300] on button "Apply" at bounding box center [579, 288] width 44 height 24
type input "SR"
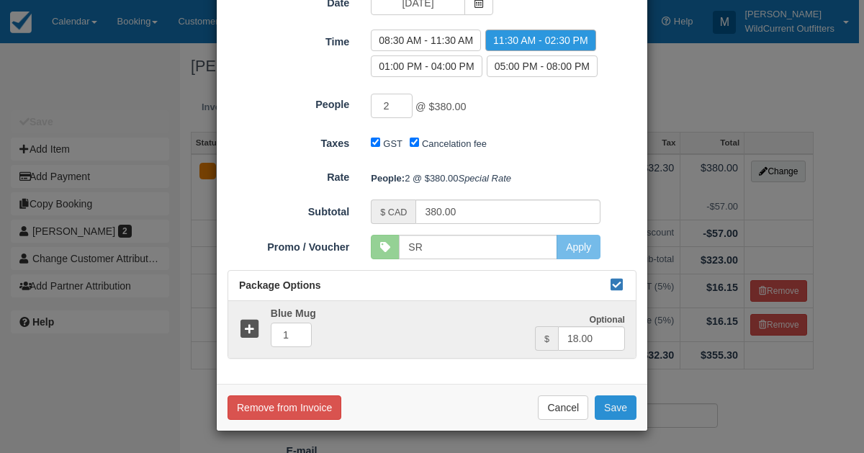
click at [621, 411] on button "Save" at bounding box center [616, 407] width 42 height 24
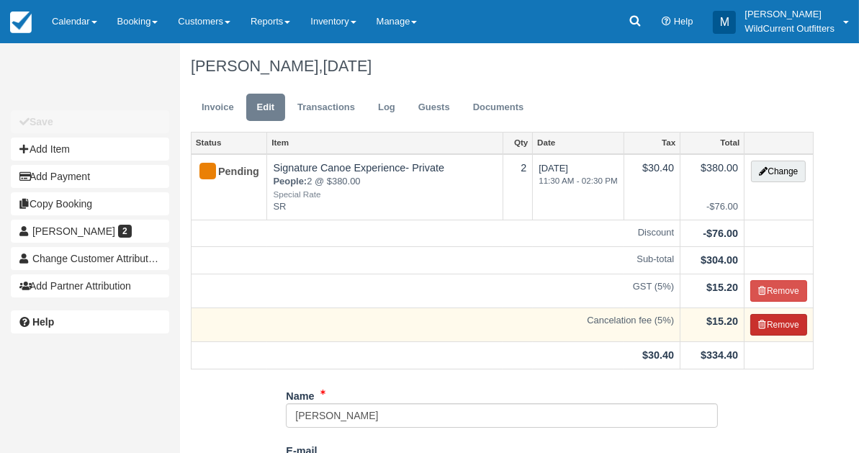
click at [775, 323] on button "Remove" at bounding box center [778, 325] width 57 height 22
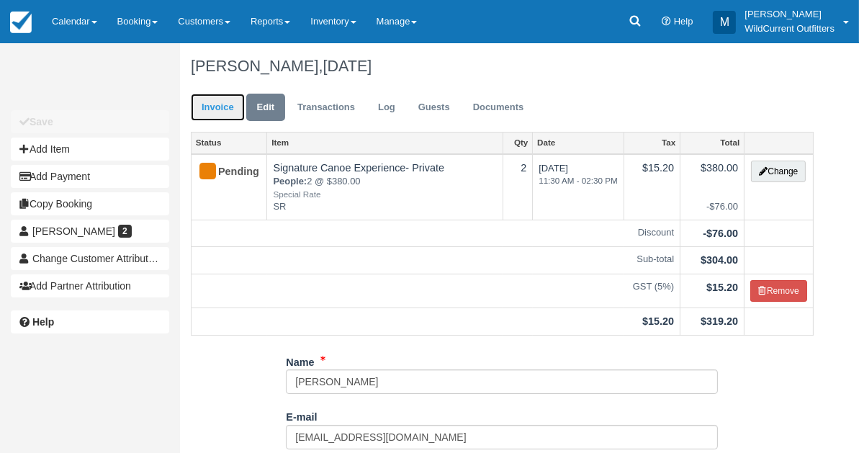
click at [233, 104] on link "Invoice" at bounding box center [218, 108] width 54 height 28
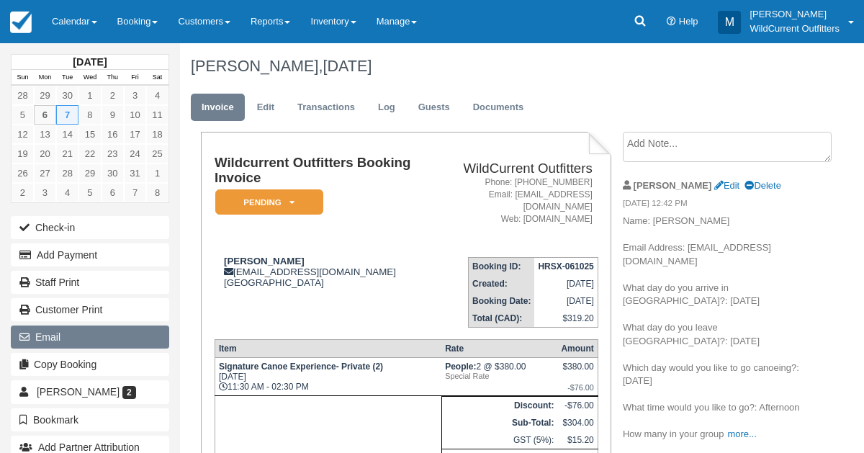
click at [68, 328] on button "Email" at bounding box center [90, 336] width 158 height 23
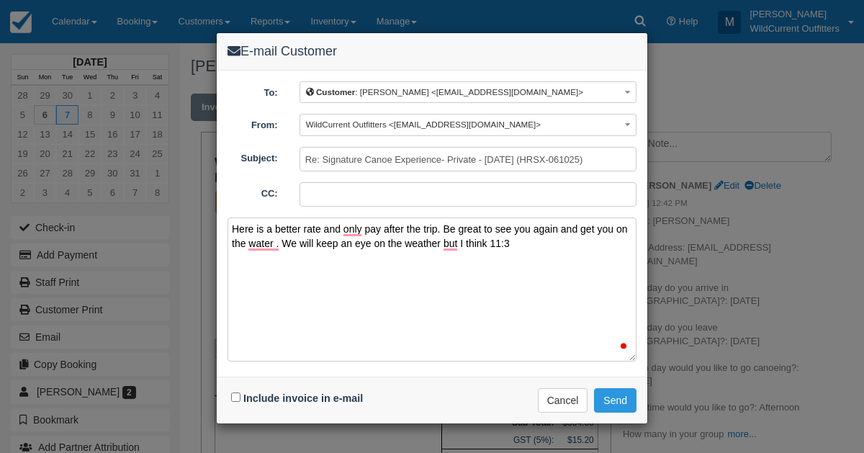
type textarea "Here is a better rate and only pay after the trip. Be great to see you again an…"
click at [4, 440] on div "E-mail Customer To: Customer : Keira McLean <kbrm.racing99@gmail.com> Customer …" at bounding box center [432, 226] width 864 height 453
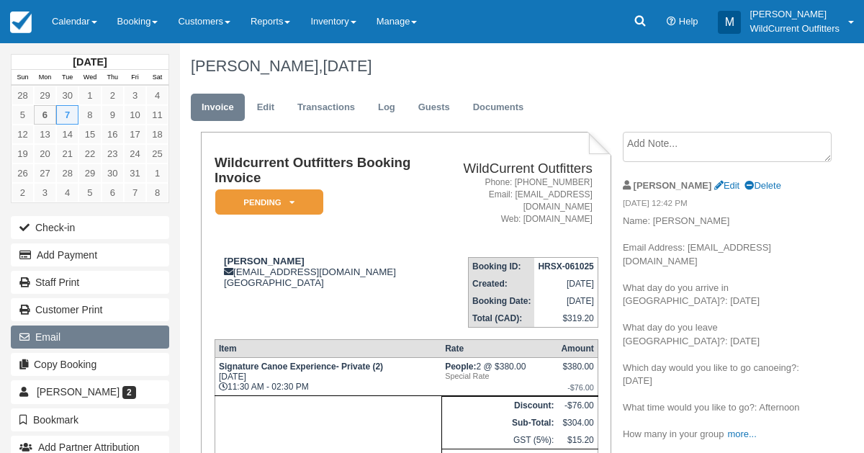
click at [68, 325] on button "Email" at bounding box center [90, 336] width 158 height 23
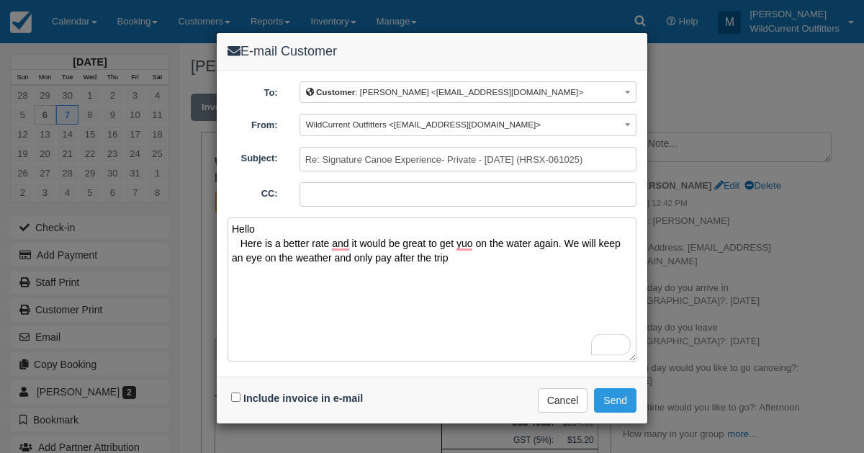
click at [264, 236] on textarea "Hello Here is a better rate and it would be great to get yuo on the water again…" at bounding box center [432, 289] width 409 height 144
click at [461, 269] on textarea "Hello Here is a better rate and it would be great to get yuo on the water again…" at bounding box center [432, 289] width 409 height 144
drag, startPoint x: 461, startPoint y: 269, endPoint x: 256, endPoint y: 222, distance: 210.5
click at [256, 222] on textarea "Hello Here is a better rate and it would be great to get yuo on the water again…" at bounding box center [432, 289] width 409 height 144
click at [238, 226] on textarea "Hello Here is a better rate and it would be great to get yuo on the water again…" at bounding box center [432, 289] width 409 height 144
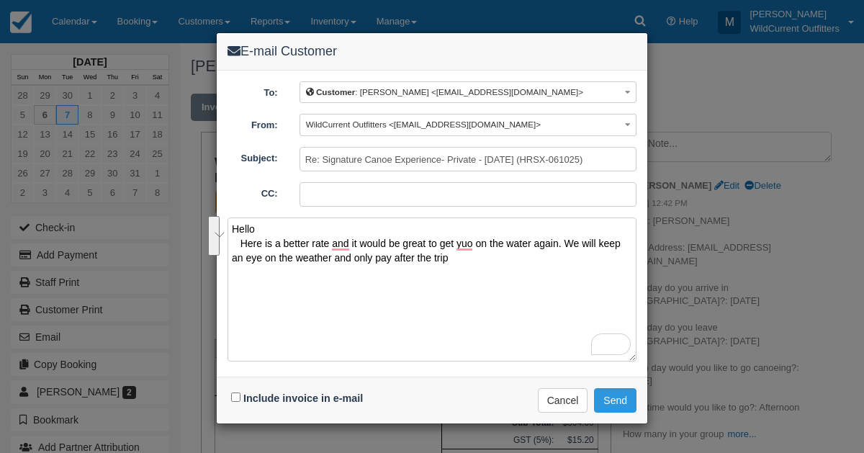
drag, startPoint x: 231, startPoint y: 226, endPoint x: 456, endPoint y: 261, distance: 228.1
click at [456, 261] on textarea "Hello Here is a better rate and it would be great to get yuo on the water again…" at bounding box center [432, 289] width 409 height 144
type textarea "Hello Here is a better rate and it would be great to get yuo on the water again…"
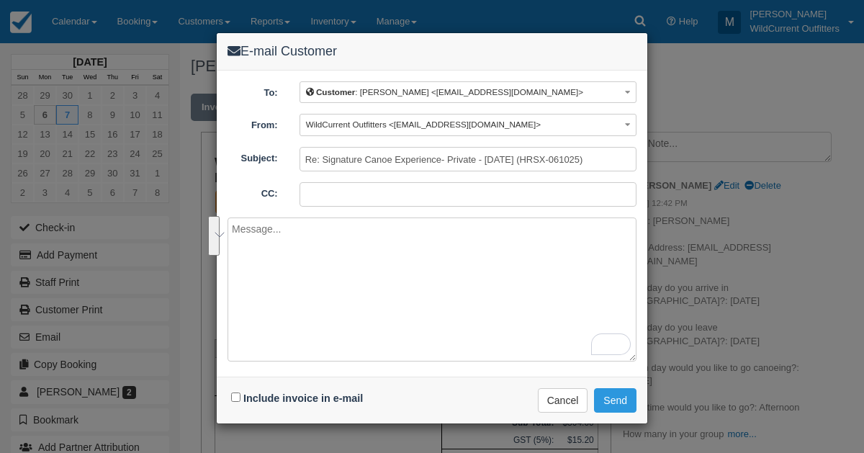
paste textarea "Hi Keira, We'd love to get you back on the water! We can offer you a better rat…"
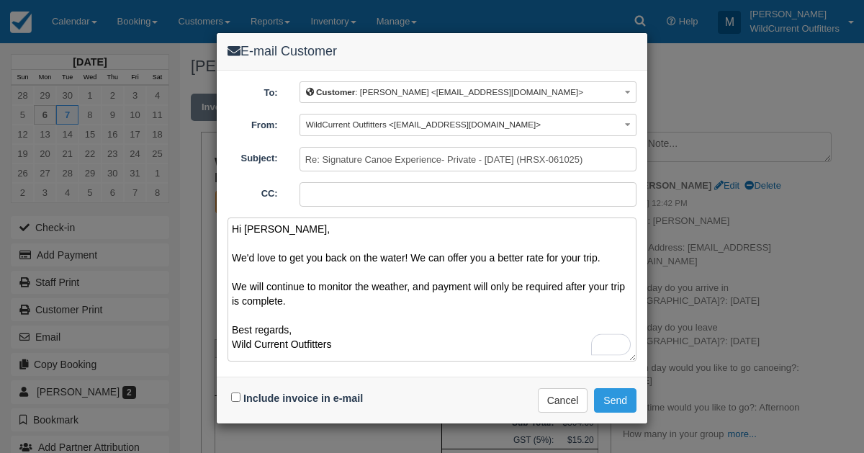
type textarea "Hi Keira, We'd love to get you back on the water! We can offer you a better rat…"
click at [234, 397] on input "Include invoice in e-mail" at bounding box center [235, 396] width 9 height 9
checkbox input "true"
click at [611, 388] on button "Send" at bounding box center [615, 400] width 42 height 24
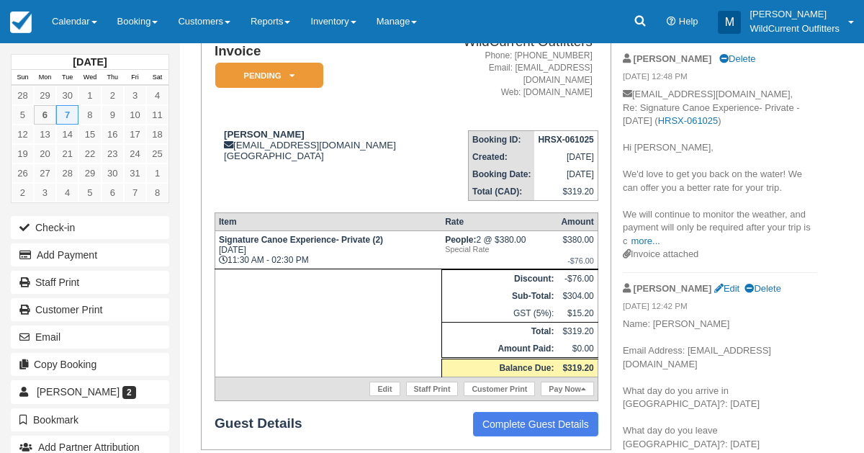
scroll to position [130, 0]
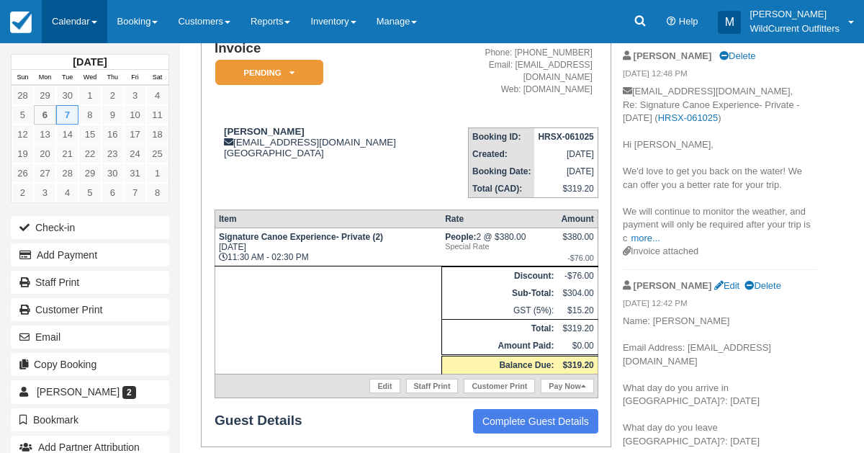
click at [63, 14] on link "Calendar" at bounding box center [75, 21] width 66 height 43
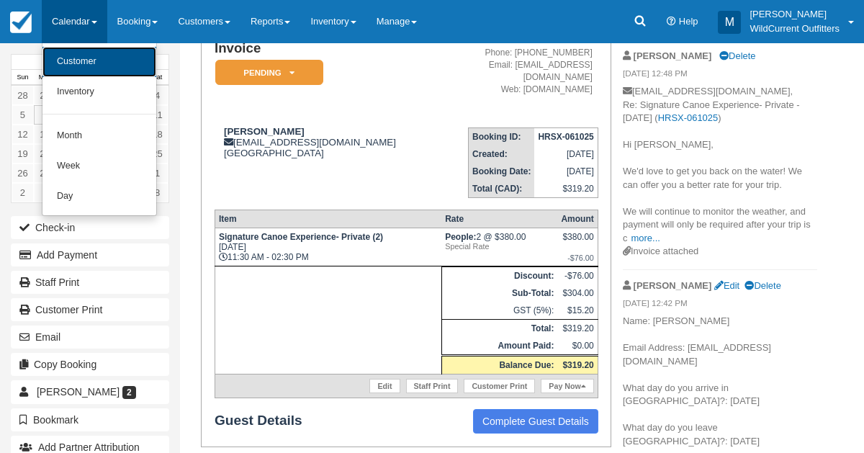
click at [66, 53] on link "Customer" at bounding box center [99, 62] width 114 height 30
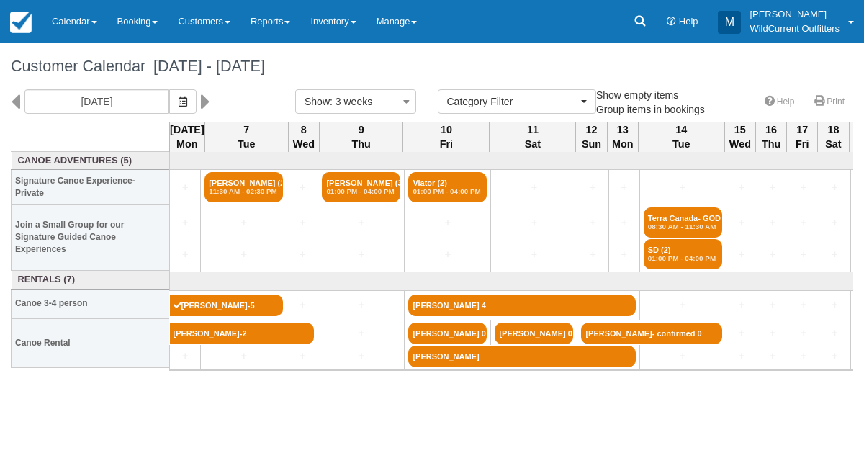
select select
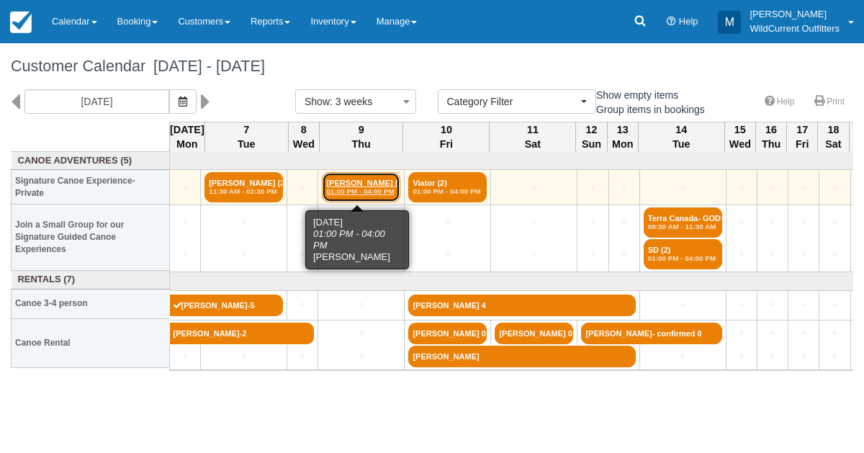
click at [350, 192] on em "01:00 PM - 04:00 PM" at bounding box center [361, 191] width 70 height 9
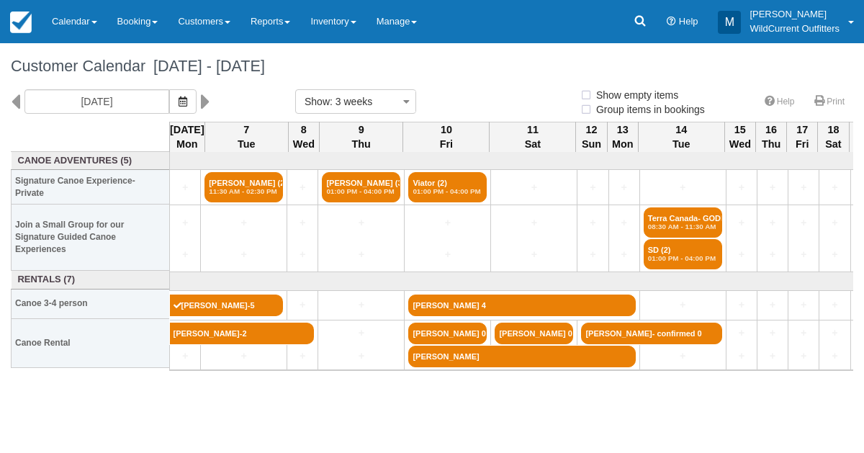
select select
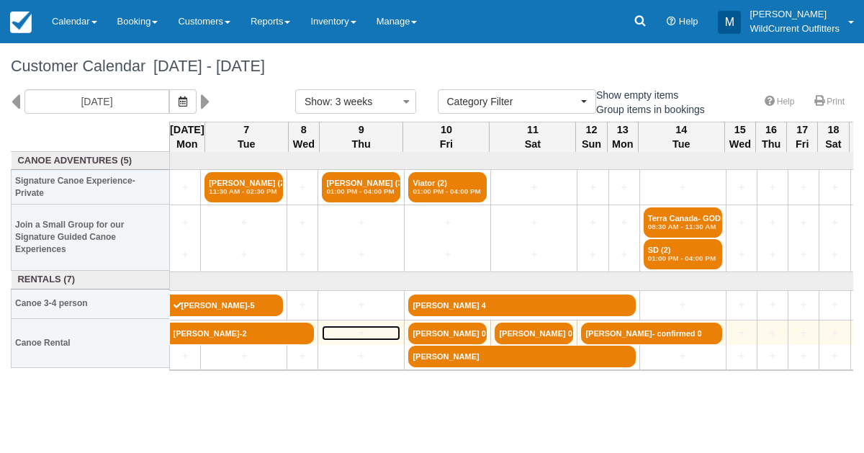
click at [351, 325] on link "+" at bounding box center [361, 332] width 78 height 15
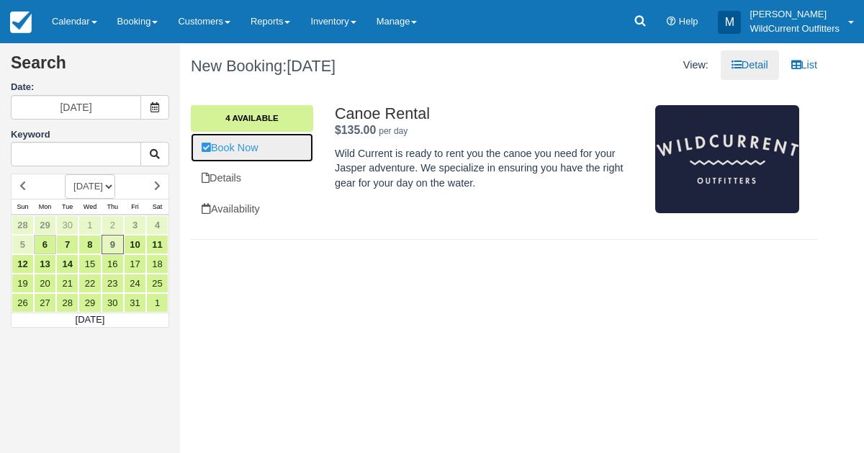
click at [247, 148] on link "Book Now" at bounding box center [252, 148] width 122 height 30
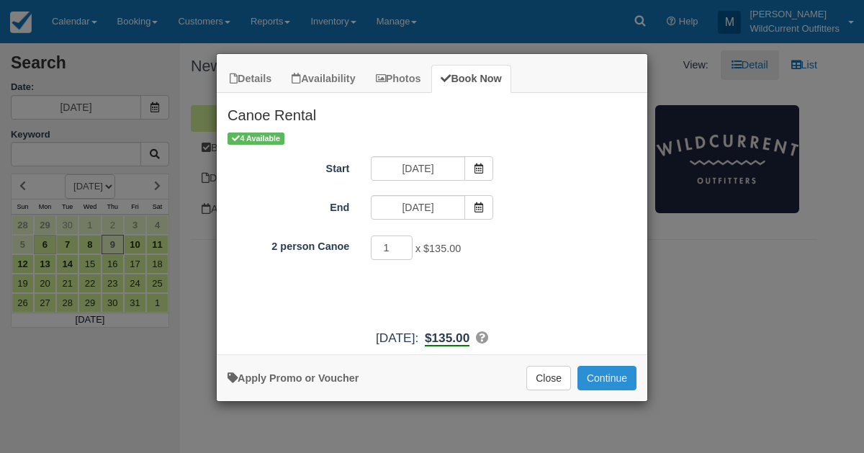
click at [600, 374] on button "Continue" at bounding box center [606, 378] width 59 height 24
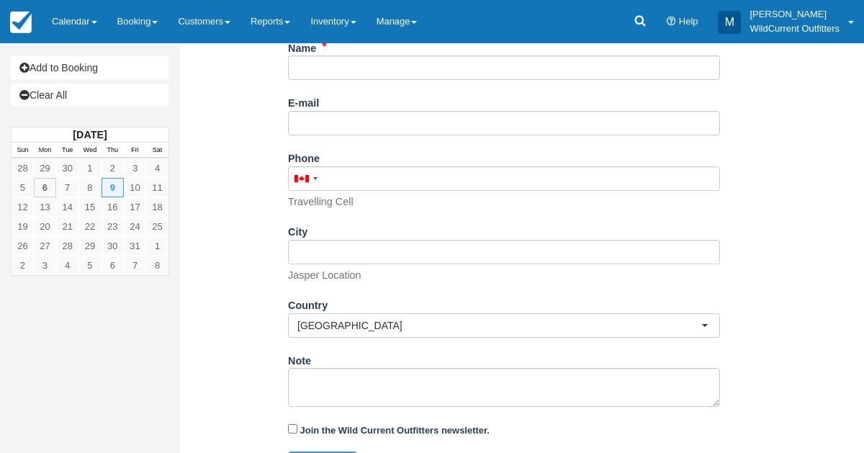
scroll to position [281, 0]
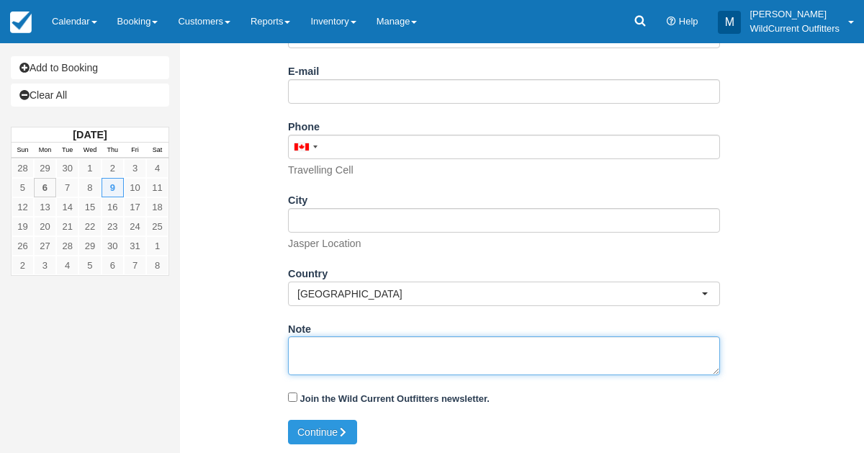
click at [356, 363] on textarea "Note" at bounding box center [504, 355] width 432 height 39
paste textarea "Name: Philipp Soba Email: philipp.soba@googlemail.com Which day would you like …"
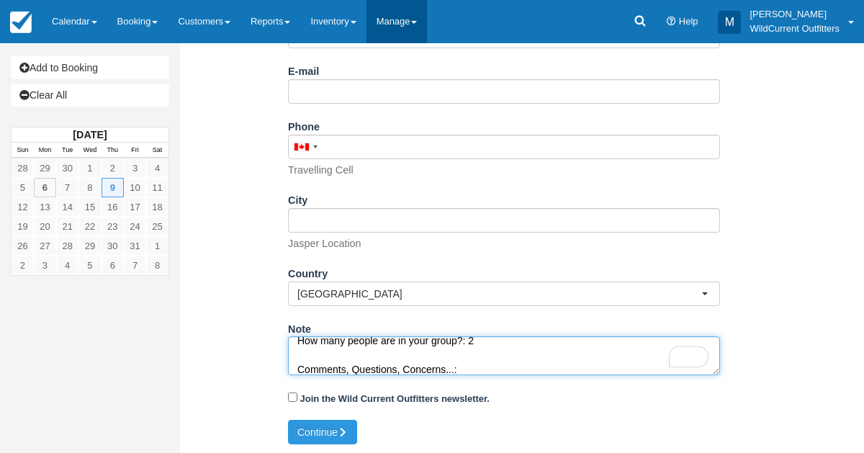
type textarea "Name: Philipp Soba Email: philipp.soba@googlemail.com Which day would you like …"
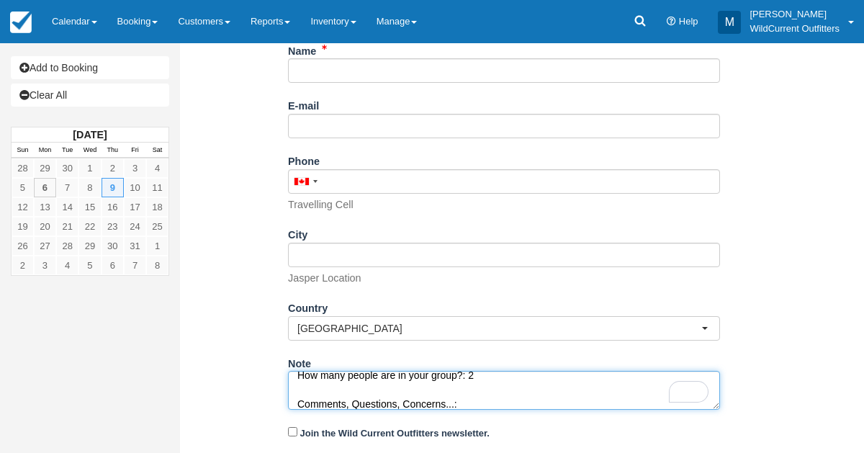
scroll to position [243, 0]
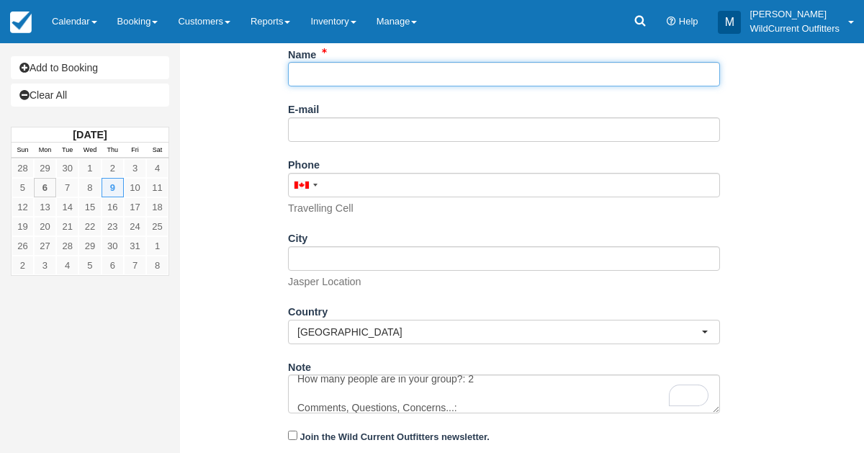
click at [338, 75] on input "Name" at bounding box center [504, 74] width 432 height 24
paste input "[PERSON_NAME]"
type input "[PERSON_NAME]"
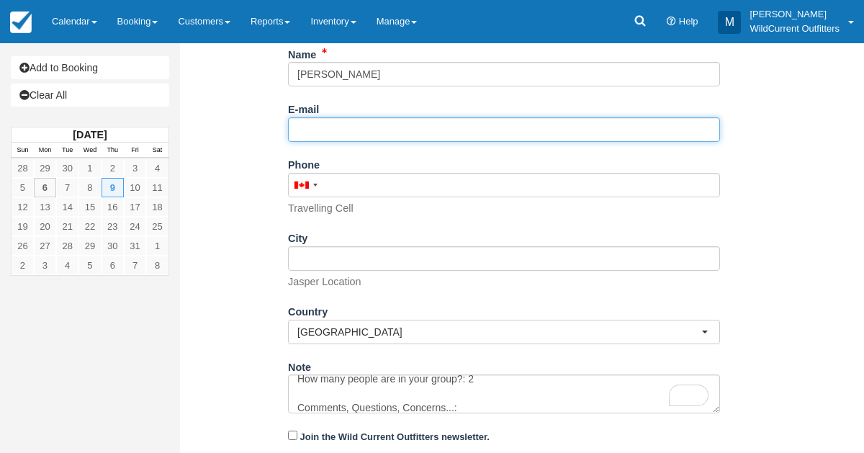
click at [318, 122] on input "E-mail" at bounding box center [504, 129] width 432 height 24
paste input "[PERSON_NAME][EMAIL_ADDRESS][DOMAIN_NAME]"
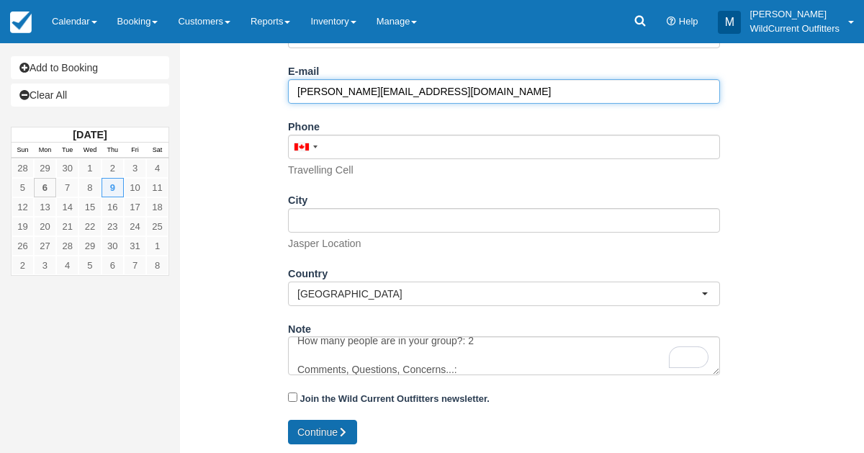
type input "[PERSON_NAME][EMAIL_ADDRESS][DOMAIN_NAME]"
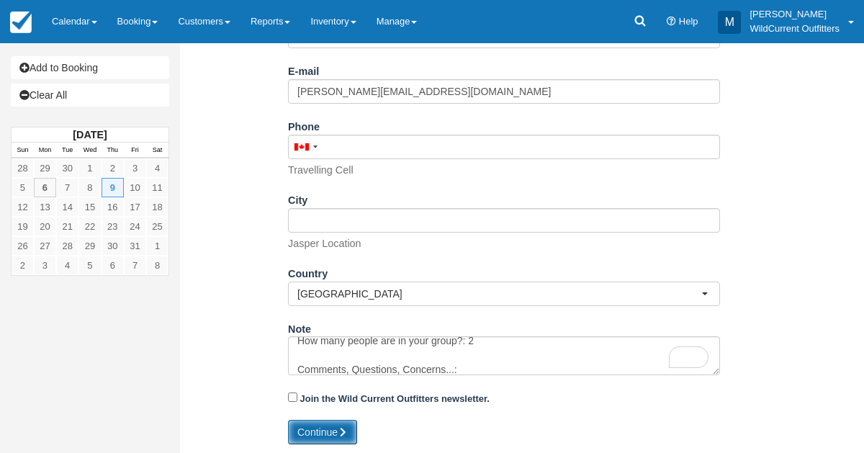
click at [309, 435] on button "Continue" at bounding box center [322, 432] width 69 height 24
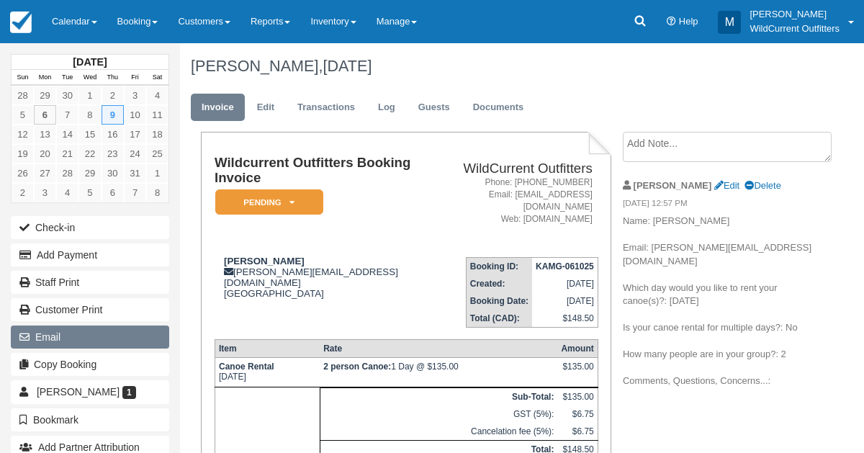
click at [57, 334] on button "Email" at bounding box center [90, 336] width 158 height 23
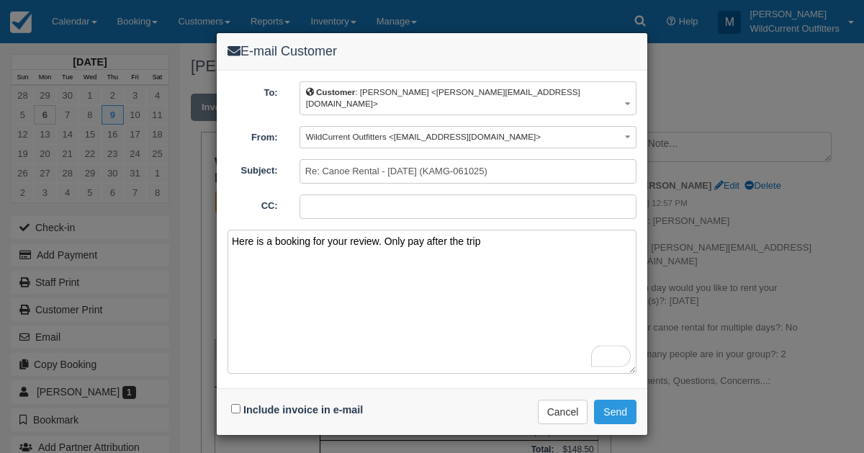
click at [487, 231] on textarea "Here is a booking for your review. Only pay after the trip" at bounding box center [432, 302] width 409 height 144
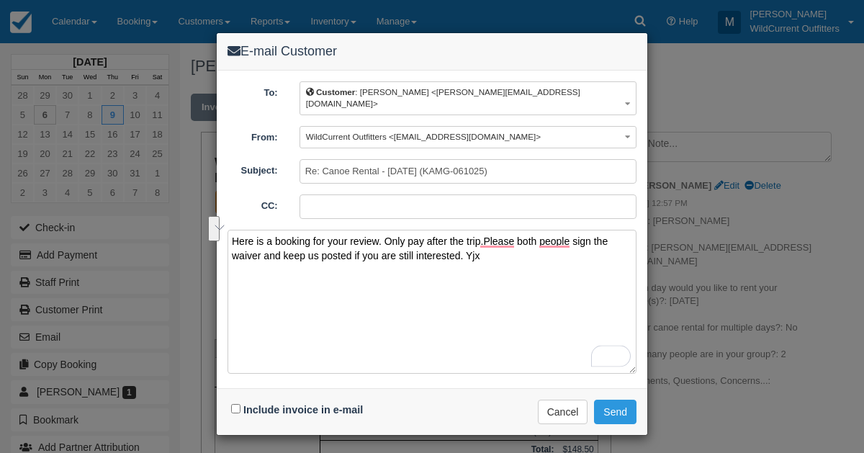
drag, startPoint x: 499, startPoint y: 240, endPoint x: 228, endPoint y: 227, distance: 271.1
click at [228, 230] on textarea "Here is a booking for your review. Only pay after the trip.Please both people s…" at bounding box center [432, 302] width 409 height 144
type textarea "Here is a booking for your review. Only pay after the trip.Please both people s…"
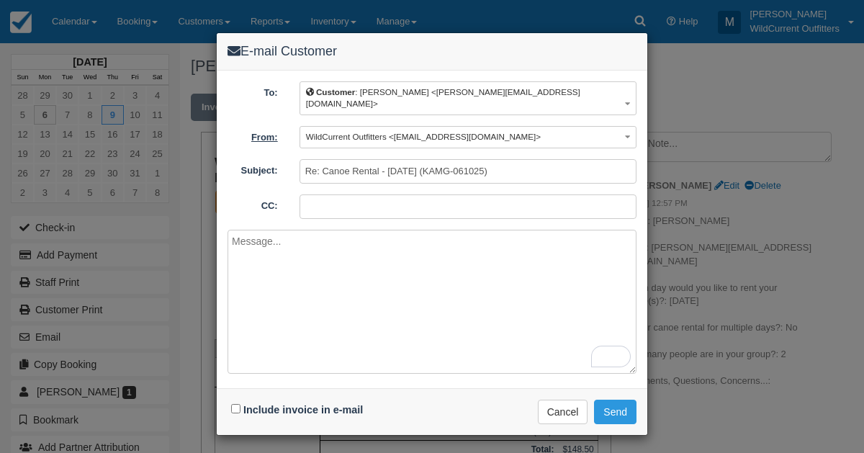
paste textarea "Here is a booking for your review. Only pay after the trip.Please both people s…"
type textarea "Here is a booking for your review. Only pay after the trip.Please both people s…"
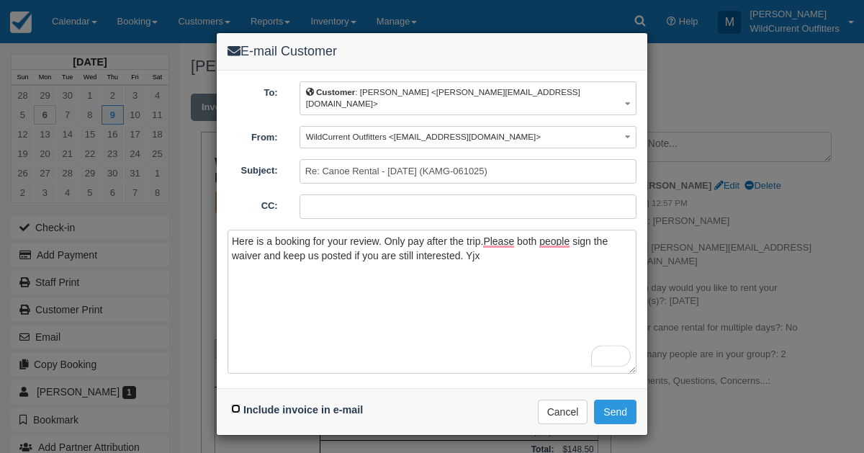
click at [233, 404] on input "Include invoice in e-mail" at bounding box center [235, 408] width 9 height 9
checkbox input "true"
drag, startPoint x: 495, startPoint y: 238, endPoint x: 228, endPoint y: 222, distance: 266.9
click at [228, 230] on textarea "Here is a booking for your review. Only pay after the trip.Please both people s…" at bounding box center [432, 302] width 409 height 144
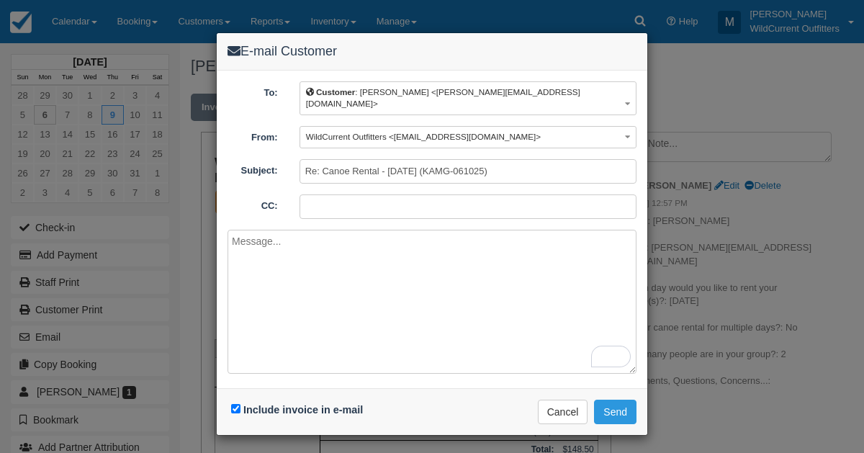
paste textarea "Hi Philipp, Thank you for your booking request with Wild Current Outfitters. We…"
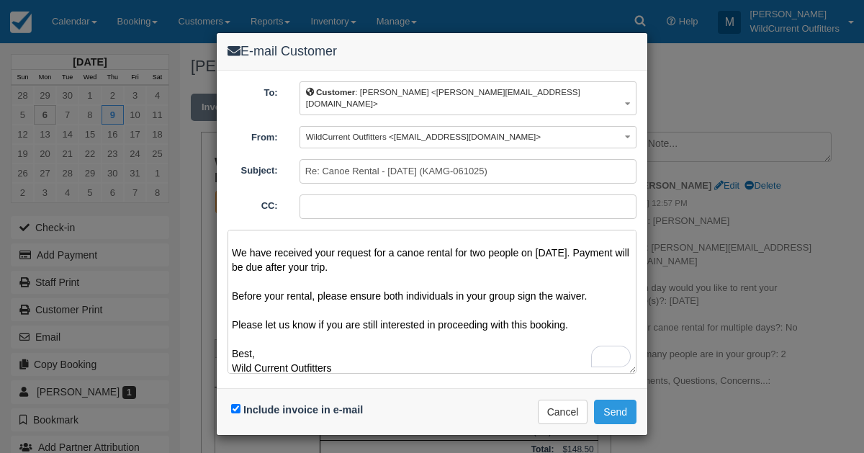
scroll to position [46, 0]
type textarea "Hi Philipp, Thank you for your booking request with Wild Current Outfitters. We…"
click at [616, 400] on button "Send" at bounding box center [615, 412] width 42 height 24
